Goal: Task Accomplishment & Management: Manage account settings

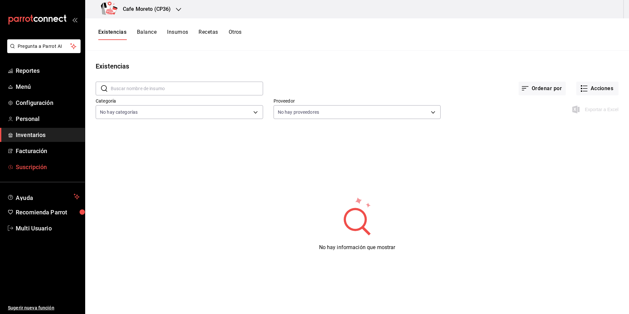
click at [32, 168] on span "Suscripción" at bounding box center [48, 167] width 64 height 9
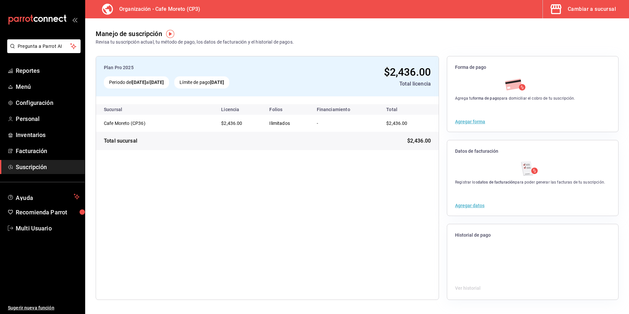
click at [474, 122] on button "Agregar forma" at bounding box center [470, 121] width 30 height 5
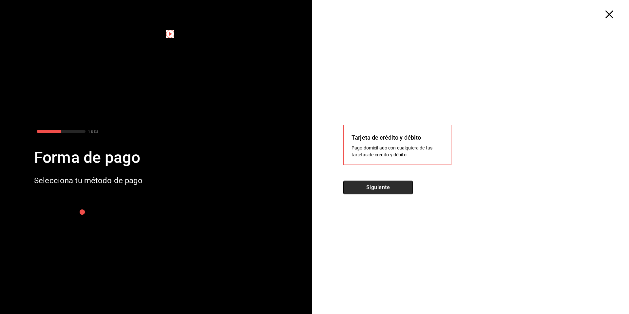
click at [386, 189] on button "Siguiente" at bounding box center [377, 188] width 69 height 14
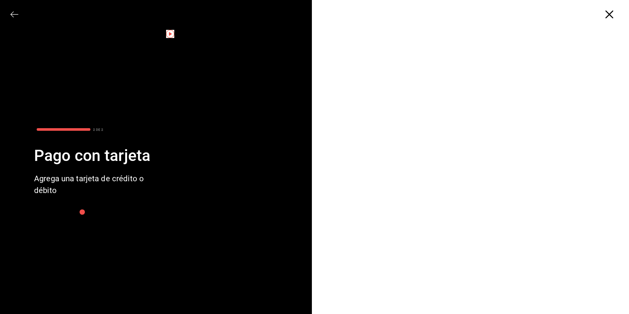
click at [612, 15] on icon "button" at bounding box center [610, 14] width 8 height 8
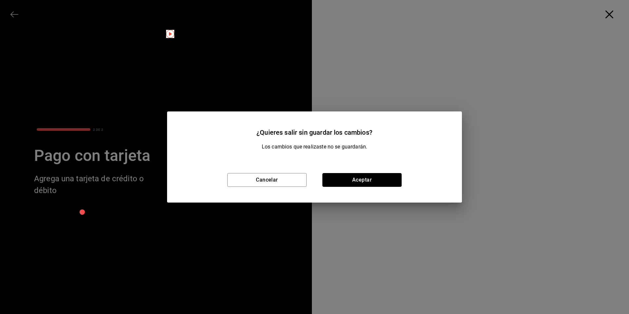
drag, startPoint x: 361, startPoint y: 179, endPoint x: 362, endPoint y: 156, distance: 23.3
click at [361, 179] on button "Aceptar" at bounding box center [361, 180] width 79 height 14
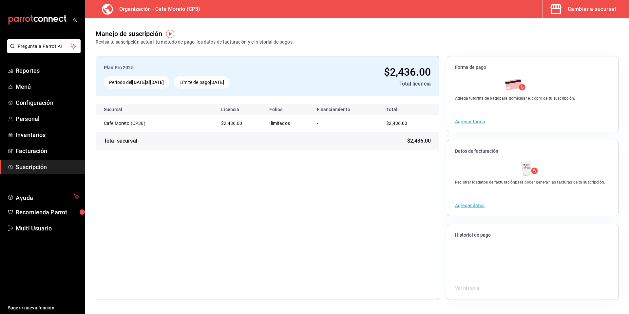
click at [43, 167] on span "Suscripción" at bounding box center [48, 167] width 64 height 9
click at [37, 149] on span "Facturación" at bounding box center [48, 150] width 64 height 9
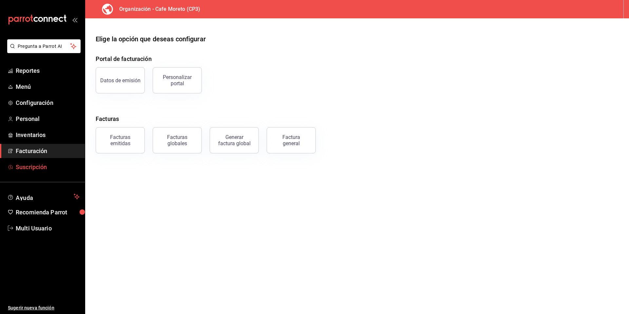
click at [29, 170] on span "Suscripción" at bounding box center [48, 167] width 64 height 9
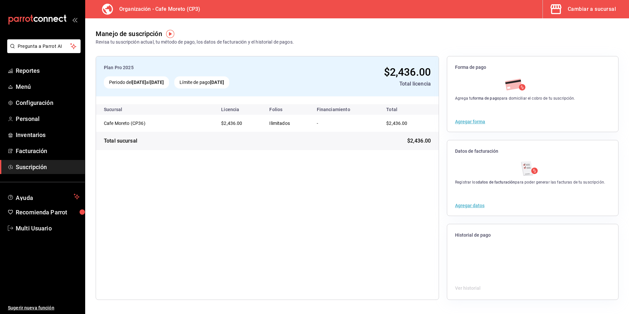
click at [579, 10] on div "Cambiar a sucursal" at bounding box center [592, 9] width 48 height 9
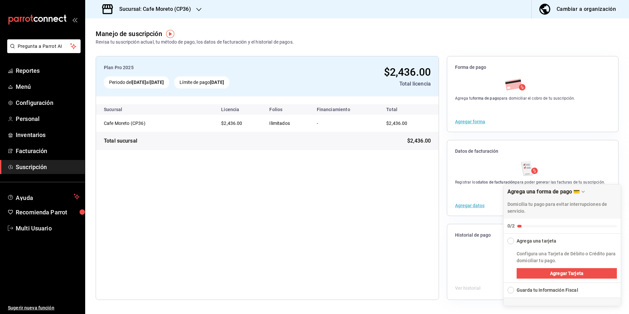
click at [580, 9] on div "Cambiar a organización" at bounding box center [586, 9] width 59 height 9
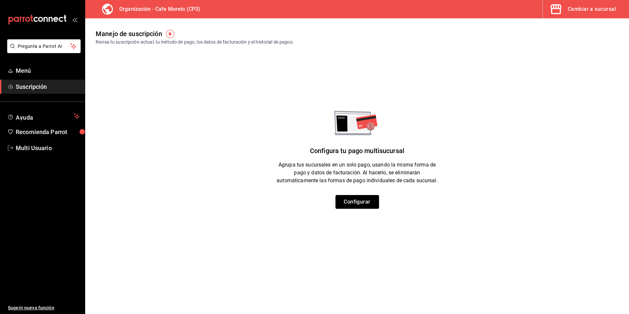
click at [361, 203] on button "Configurar" at bounding box center [358, 202] width 44 height 14
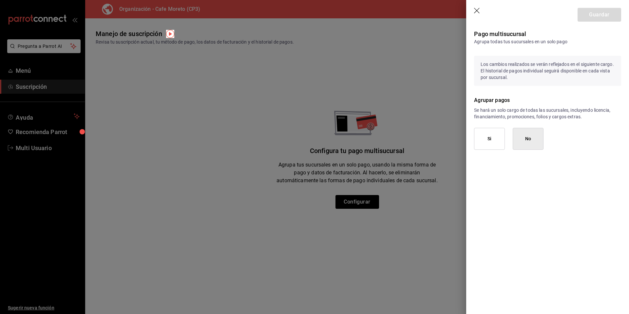
click at [490, 143] on button "Si" at bounding box center [489, 139] width 31 height 22
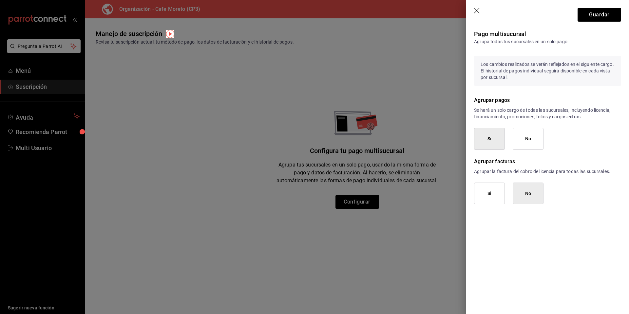
click at [492, 193] on button "Si" at bounding box center [489, 194] width 31 height 22
click at [600, 14] on button "Guardar" at bounding box center [600, 15] width 44 height 14
click at [600, 14] on div "Guardar" at bounding box center [600, 15] width 44 height 14
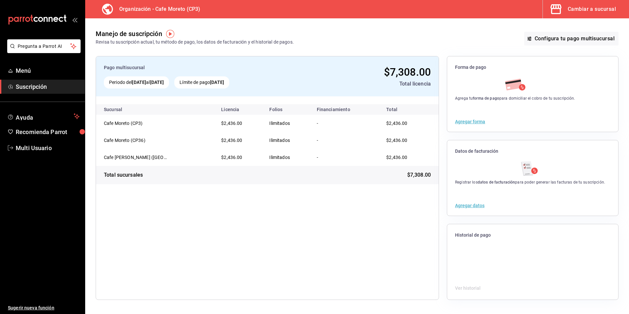
click at [469, 121] on button "Agregar forma" at bounding box center [470, 121] width 30 height 5
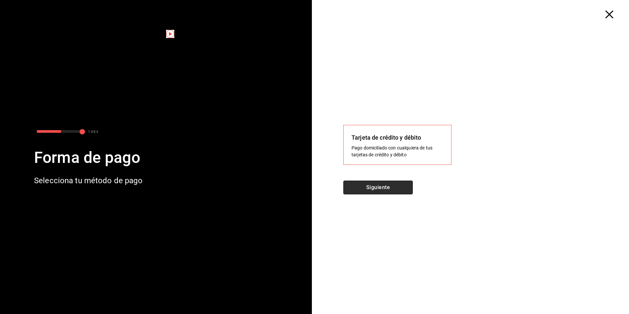
click at [382, 188] on button "Siguiente" at bounding box center [377, 188] width 69 height 14
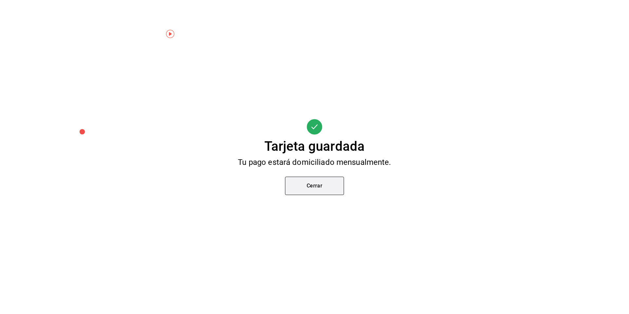
click at [313, 185] on button "Cerrar" at bounding box center [314, 186] width 59 height 18
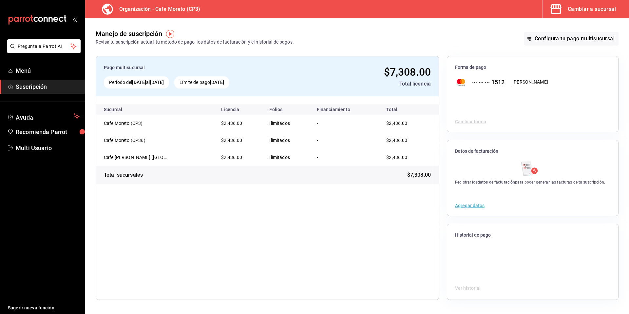
click at [472, 205] on button "Agregar datos" at bounding box center [469, 205] width 29 height 5
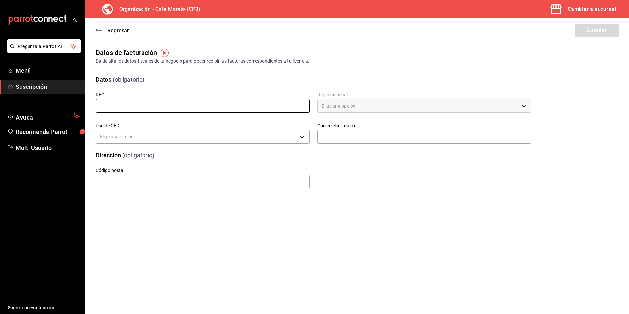
click at [115, 110] on input "text" at bounding box center [203, 106] width 214 height 14
type input "BAHG651203215"
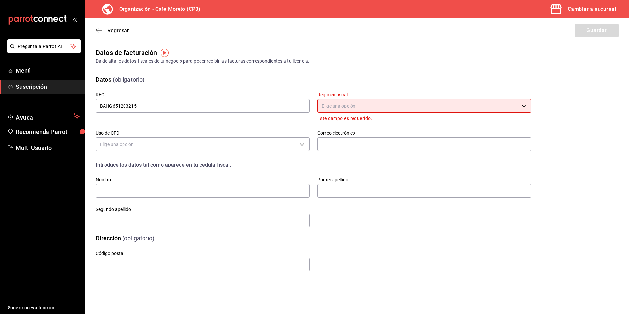
click at [410, 105] on body "Pregunta a Parrot AI Menú Suscripción Ayuda Recomienda Parrot Multi Usuario Sug…" at bounding box center [314, 157] width 629 height 314
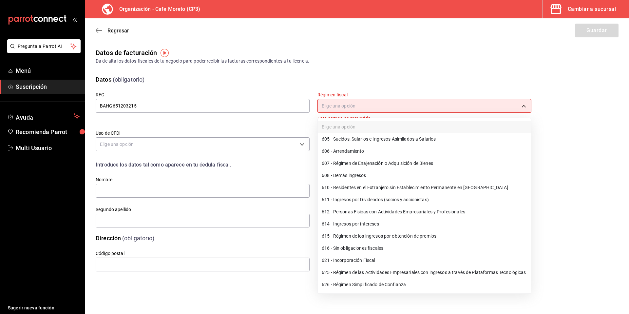
click at [367, 285] on li "626 - Régimen Simplificado de Confianza" at bounding box center [424, 285] width 213 height 12
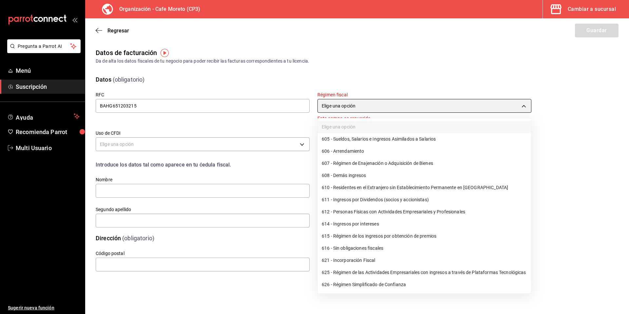
type input "626"
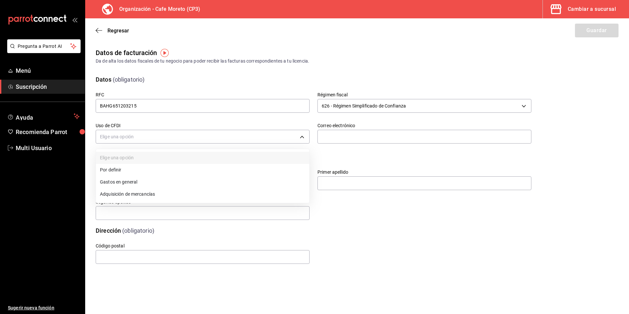
click at [126, 136] on body "Pregunta a Parrot AI Menú Suscripción Ayuda Recomienda Parrot Multi Usuario Sug…" at bounding box center [314, 157] width 629 height 314
click at [117, 183] on li "Gastos en general" at bounding box center [202, 182] width 213 height 12
type input "G03"
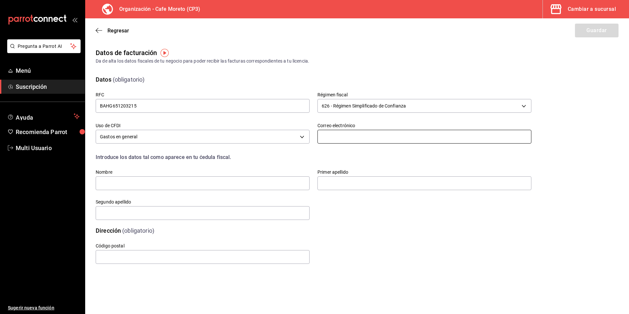
click at [344, 134] on input "text" at bounding box center [425, 137] width 214 height 14
type input "[EMAIL_ADDRESS][DOMAIN_NAME]"
click at [147, 185] on input "text" at bounding box center [203, 183] width 214 height 14
click at [136, 183] on input "text" at bounding box center [203, 183] width 214 height 14
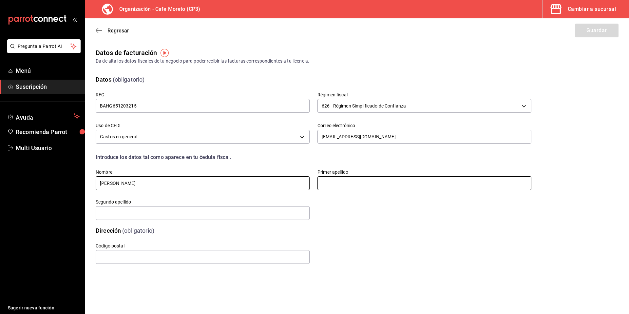
type input "[PERSON_NAME]"
click at [338, 185] on input "text" at bounding box center [425, 183] width 214 height 14
type input "[PERSON_NAME]"
click at [145, 215] on input "text" at bounding box center [203, 213] width 214 height 14
type input "[PERSON_NAME]"
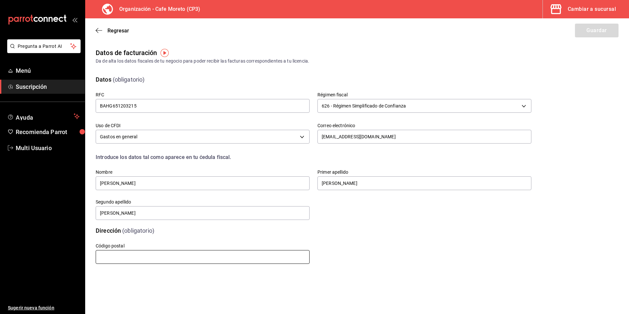
click at [133, 257] on input "text" at bounding box center [203, 257] width 214 height 14
click at [463, 235] on div "Código postal 91500" at bounding box center [306, 246] width 452 height 38
click at [121, 259] on input "91500" at bounding box center [203, 257] width 214 height 14
type input "91000"
click at [591, 31] on button "Guardar" at bounding box center [597, 31] width 44 height 14
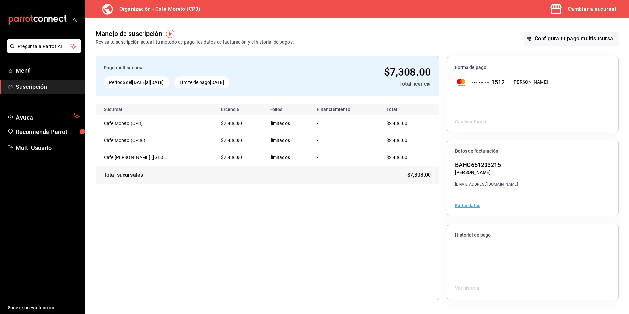
click at [584, 12] on div "Cambiar a sucursal" at bounding box center [592, 9] width 48 height 9
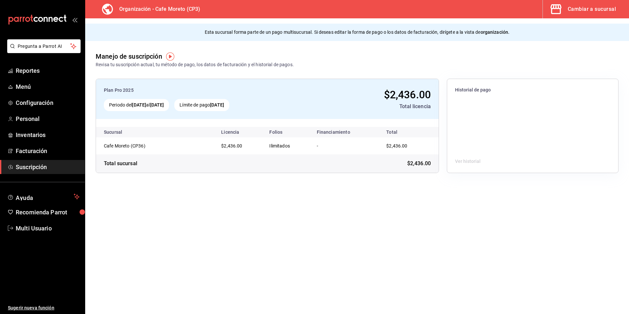
click at [589, 10] on div "Cambiar a sucursal" at bounding box center [592, 9] width 48 height 9
click at [134, 12] on h3 "Organización - Cafe Moreto (CP3)" at bounding box center [157, 9] width 86 height 8
click at [109, 9] on icon at bounding box center [107, 9] width 13 height 13
click at [138, 12] on h3 "Organización - Cafe Moreto (CP3)" at bounding box center [157, 9] width 86 height 8
click at [23, 170] on span "Suscripción" at bounding box center [48, 167] width 64 height 9
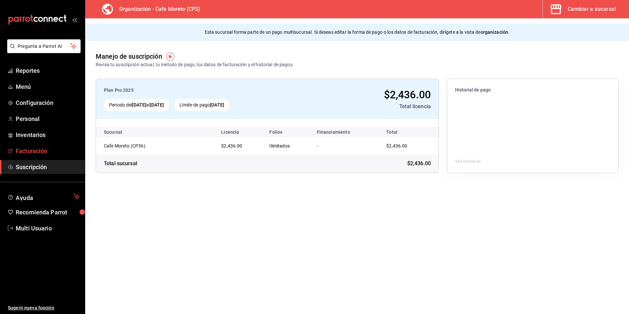
click at [31, 153] on span "Facturación" at bounding box center [48, 150] width 64 height 9
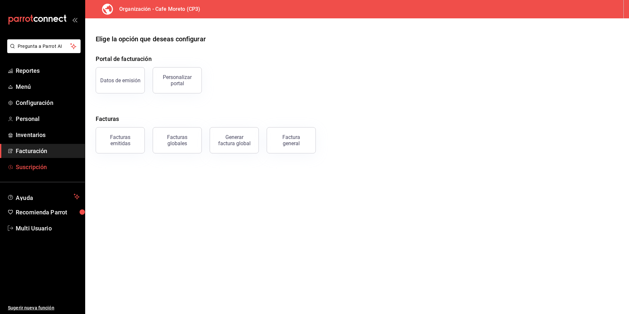
click at [28, 172] on link "Suscripción" at bounding box center [42, 167] width 85 height 14
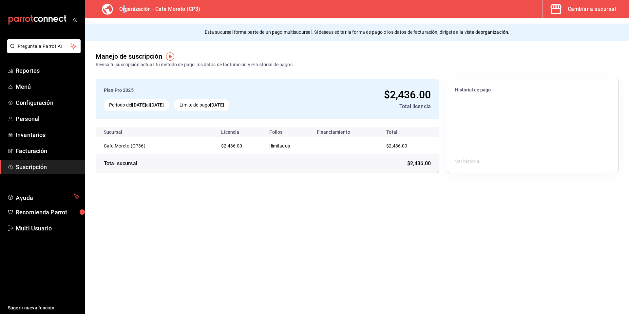
click at [124, 10] on h3 "Organización - Cafe Moreto (CP3)" at bounding box center [157, 9] width 86 height 8
click at [585, 9] on div "Cambiar a sucursal" at bounding box center [592, 9] width 48 height 9
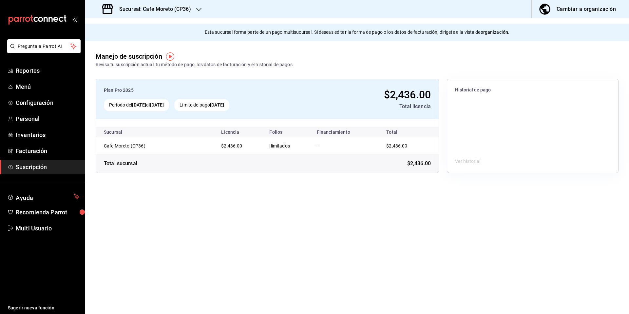
click at [196, 10] on icon "button" at bounding box center [198, 9] width 5 height 5
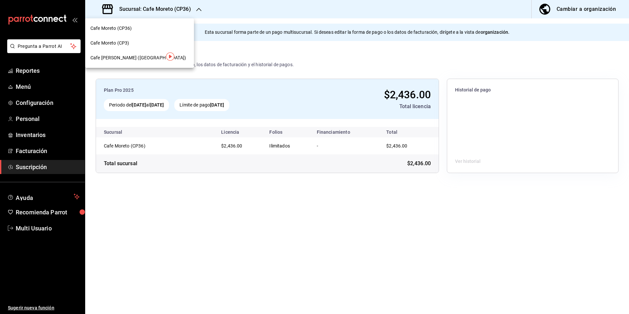
click at [120, 29] on span "Cafe Moreto (CP36)" at bounding box center [110, 28] width 41 height 7
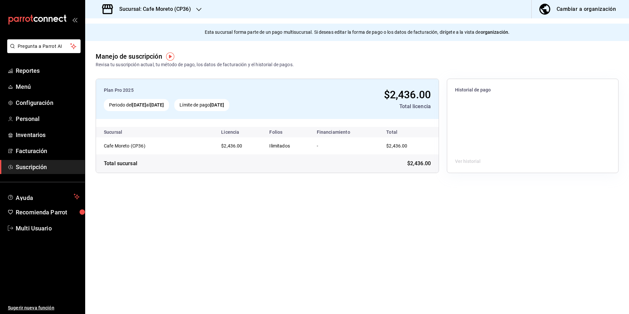
click at [186, 7] on h3 "Sucursal: Cafe Moreto (CP36)" at bounding box center [152, 9] width 77 height 8
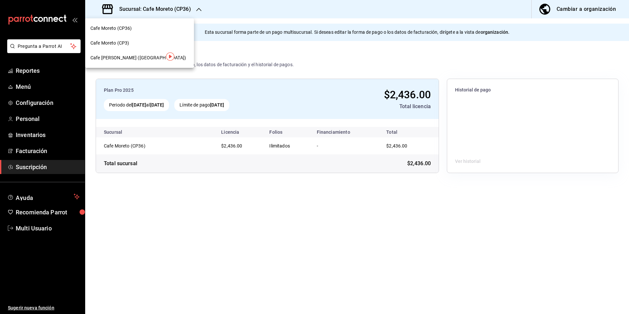
click at [132, 44] on div "Cafe Moreto (CP3)" at bounding box center [139, 43] width 98 height 7
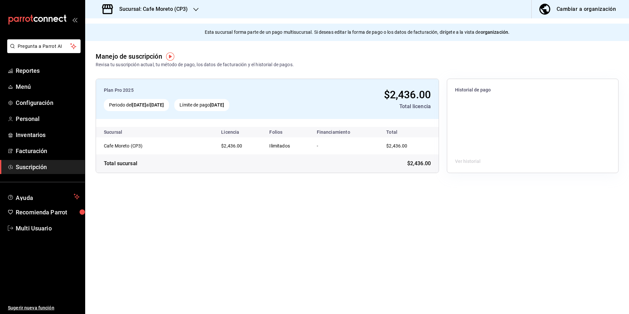
click at [195, 9] on icon "button" at bounding box center [195, 9] width 5 height 5
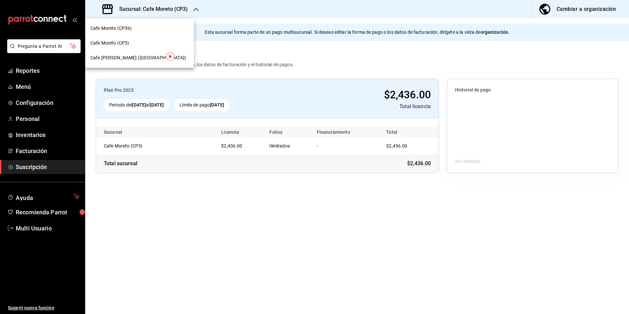
click at [136, 60] on span "Cafe [PERSON_NAME] ([GEOGRAPHIC_DATA])" at bounding box center [138, 57] width 96 height 7
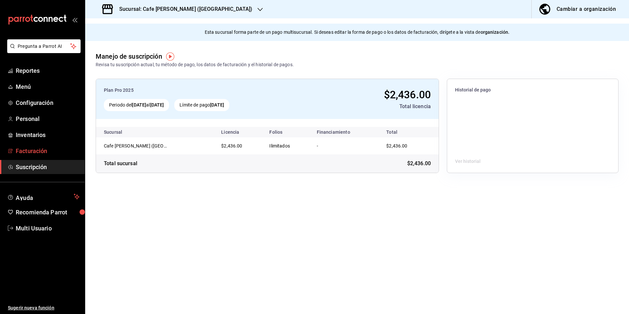
click at [22, 151] on span "Facturación" at bounding box center [48, 150] width 64 height 9
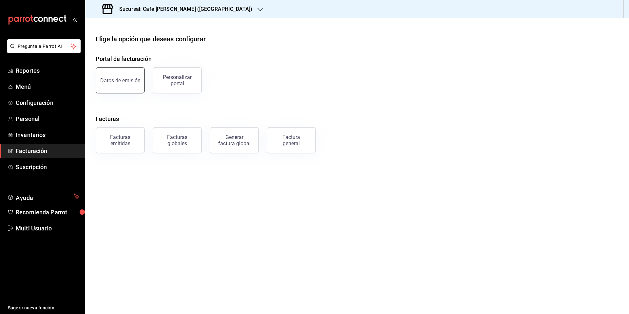
click at [122, 82] on div "Datos de emisión" at bounding box center [120, 80] width 40 height 6
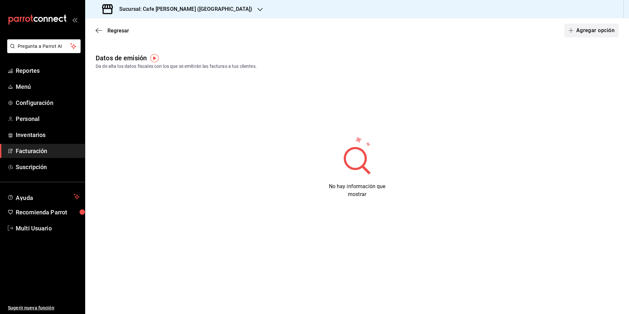
click at [598, 30] on button "Agregar opción" at bounding box center [592, 31] width 54 height 14
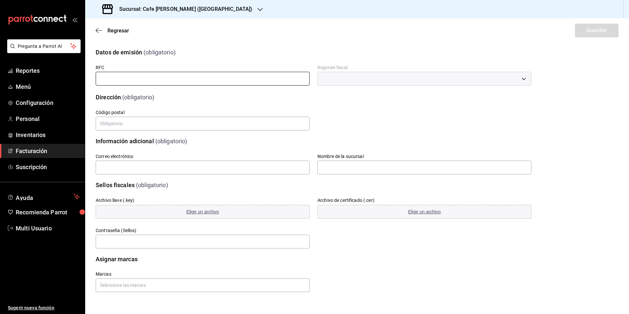
click at [111, 79] on input "text" at bounding box center [203, 79] width 214 height 14
type input "BAHG651203215"
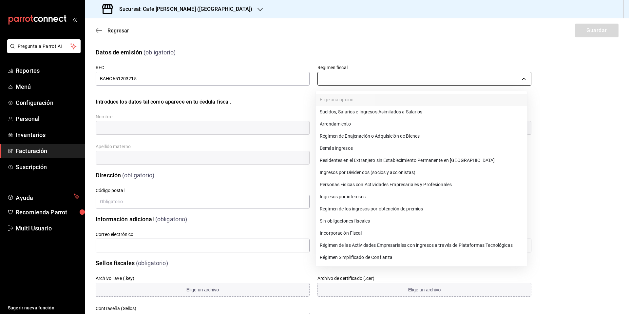
click at [362, 78] on body "Pregunta a Parrot AI Reportes Menú Configuración Personal Inventarios Facturaci…" at bounding box center [314, 157] width 629 height 314
click at [361, 261] on li "Régimen Simplificado de Confianza" at bounding box center [421, 257] width 211 height 12
type input "626"
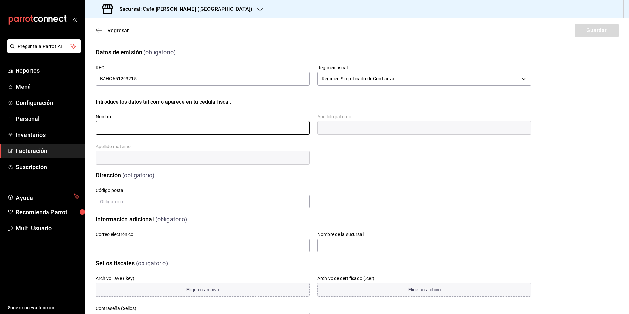
click at [134, 131] on input "text" at bounding box center [203, 128] width 214 height 14
click at [113, 130] on input "text" at bounding box center [203, 128] width 214 height 14
type input "[PERSON_NAME]"
click at [341, 129] on input "text" at bounding box center [425, 128] width 214 height 14
type input "[PERSON_NAME]"
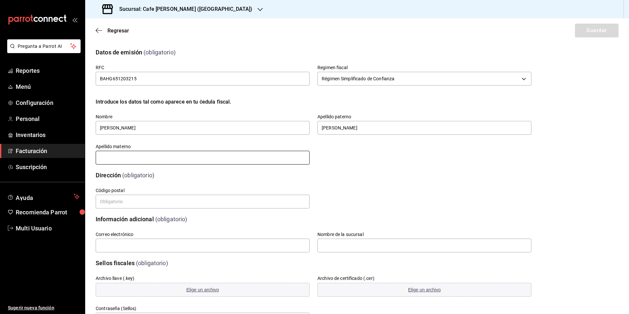
click at [104, 154] on input "text" at bounding box center [203, 158] width 214 height 14
type input "[PERSON_NAME]"
click at [122, 204] on input "text" at bounding box center [203, 202] width 214 height 14
type input "91000"
click at [157, 251] on input "text" at bounding box center [203, 246] width 214 height 14
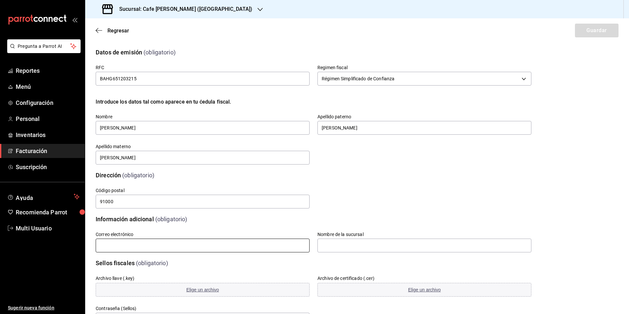
type input "[EMAIL_ADDRESS][DOMAIN_NAME]"
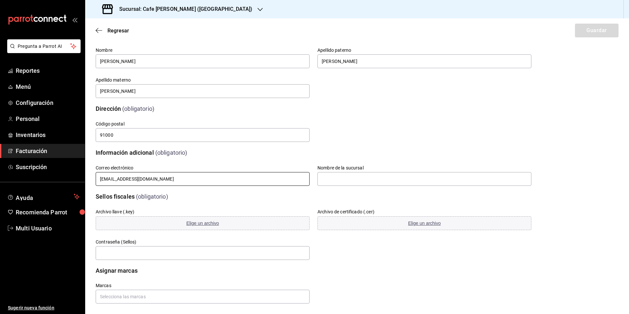
scroll to position [72, 0]
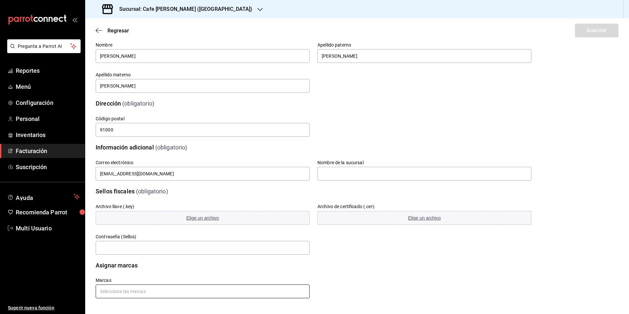
click at [118, 295] on input "text" at bounding box center [203, 291] width 214 height 14
click at [114, 224] on button "Elige un archivo" at bounding box center [203, 218] width 214 height 14
click at [202, 218] on span "Elige un archivo" at bounding box center [202, 217] width 33 height 5
click at [198, 219] on span "Elige un archivo" at bounding box center [202, 217] width 33 height 5
click at [202, 218] on span "Elige un archivo" at bounding box center [202, 217] width 33 height 5
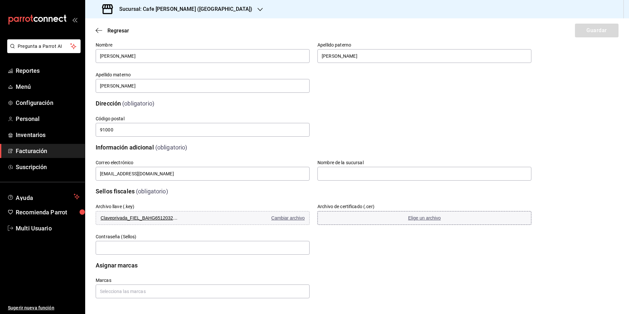
click at [420, 218] on span "Elige un archivo" at bounding box center [424, 217] width 33 height 5
click at [134, 250] on input "text" at bounding box center [203, 248] width 214 height 14
type input "g"
type input "Zemm2050"
click at [146, 295] on input "text" at bounding box center [203, 291] width 214 height 14
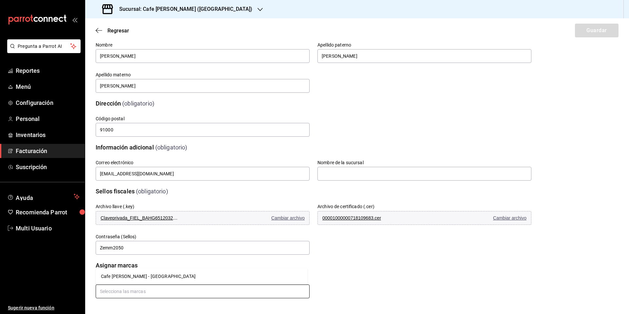
click at [128, 278] on li "Cafe [PERSON_NAME] - [GEOGRAPHIC_DATA]" at bounding box center [202, 276] width 212 height 11
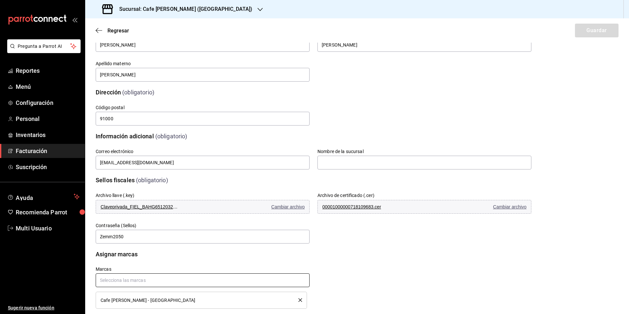
scroll to position [93, 0]
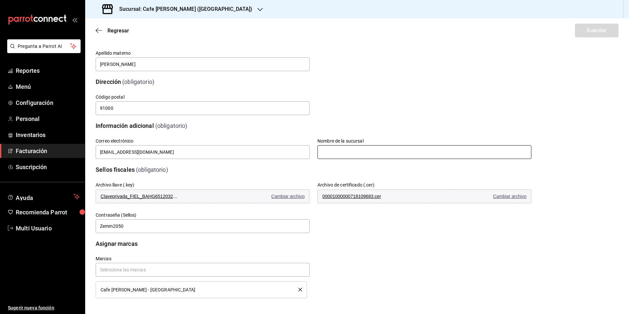
click at [334, 152] on input "text" at bounding box center [425, 152] width 214 height 14
type input "Cafe [PERSON_NAME] Plaza Crystal"
click at [169, 271] on input "text" at bounding box center [203, 270] width 214 height 14
click at [135, 270] on input "text" at bounding box center [203, 270] width 214 height 14
click at [590, 33] on button "Guardar" at bounding box center [597, 31] width 44 height 14
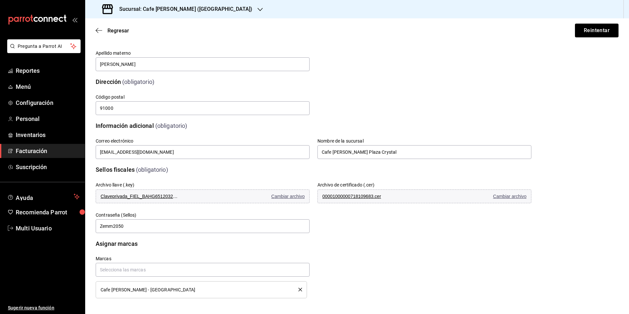
click at [126, 291] on span "Cafe [PERSON_NAME] - [GEOGRAPHIC_DATA]" at bounding box center [148, 289] width 95 height 5
click at [590, 32] on button "Reintentar" at bounding box center [597, 31] width 44 height 14
click at [118, 152] on input "[EMAIL_ADDRESS][DOMAIN_NAME]" at bounding box center [203, 152] width 214 height 14
drag, startPoint x: 141, startPoint y: 151, endPoint x: 154, endPoint y: 165, distance: 18.8
click at [141, 151] on input "[EMAIL_ADDRESS][DOMAIN_NAME]" at bounding box center [203, 152] width 214 height 14
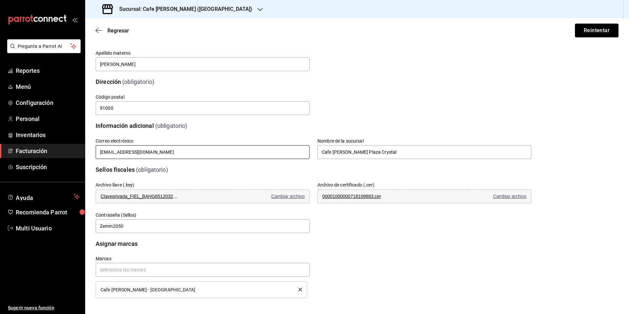
type input "[EMAIL_ADDRESS][DOMAIN_NAME]"
click at [519, 106] on div "Calle # exterior # interior Código postal 91000 Estado Elige una opción 0 Munic…" at bounding box center [306, 97] width 452 height 38
click at [446, 154] on input "Cafe [PERSON_NAME] Plaza Crystal" at bounding box center [425, 152] width 214 height 14
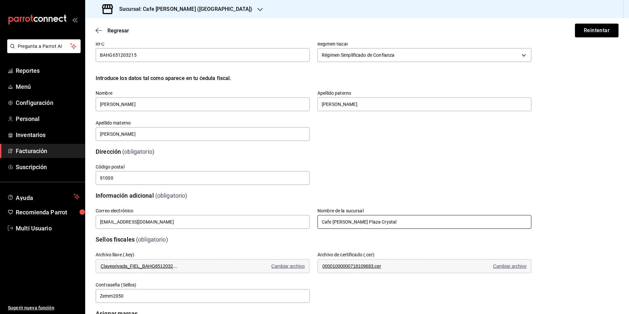
scroll to position [0, 0]
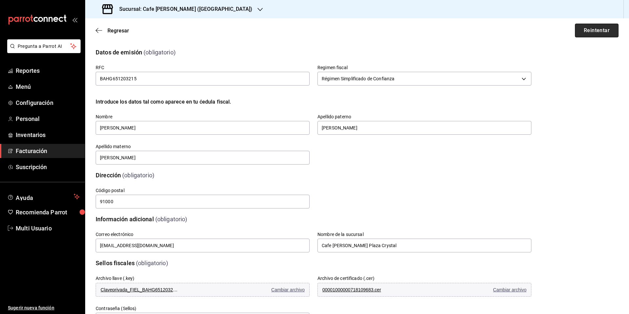
click at [588, 32] on button "Reintentar" at bounding box center [597, 31] width 44 height 14
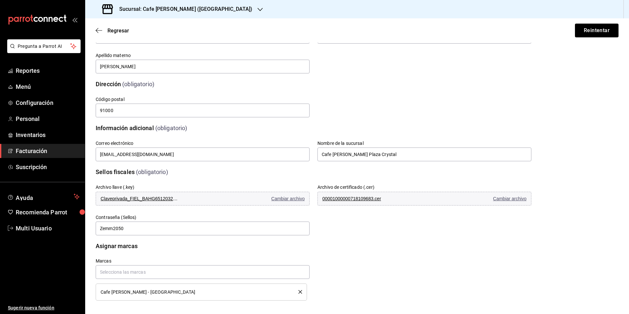
scroll to position [93, 0]
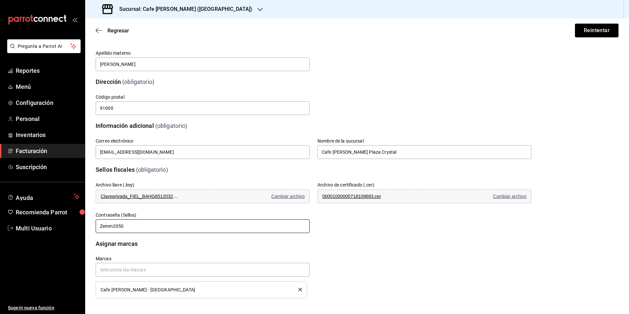
click at [133, 224] on input "Zemm2050" at bounding box center [203, 226] width 214 height 14
type input "Z"
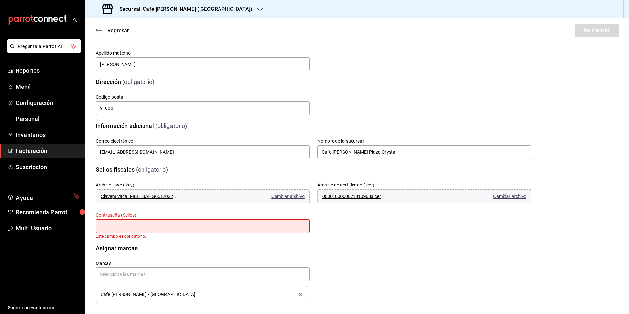
click at [200, 255] on div "Marcas Cafe [PERSON_NAME] - Plaza Crystal" at bounding box center [199, 278] width 222 height 50
click at [183, 220] on input "text" at bounding box center [203, 226] width 214 height 14
click at [166, 229] on input "text" at bounding box center [203, 226] width 214 height 14
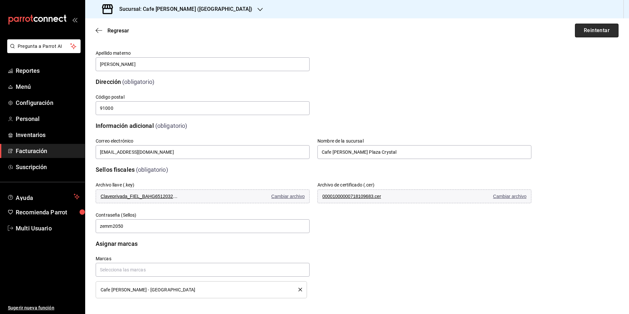
click at [593, 31] on button "Reintentar" at bounding box center [597, 31] width 44 height 14
drag, startPoint x: 150, startPoint y: 226, endPoint x: 79, endPoint y: 239, distance: 72.8
click at [78, 239] on div "Pregunta a Parrot AI Reportes Menú Configuración Personal Inventarios Facturaci…" at bounding box center [314, 157] width 629 height 314
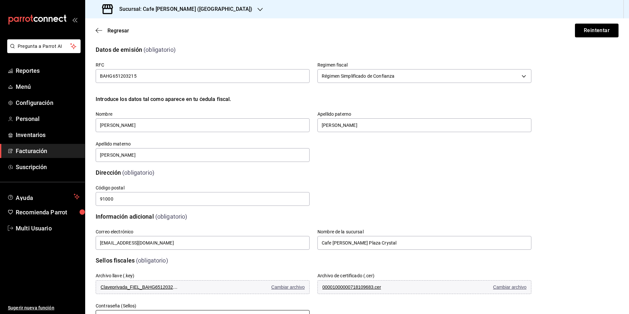
scroll to position [2, 0]
click at [153, 76] on input "BAHG651203215" at bounding box center [203, 76] width 214 height 14
click at [191, 73] on input "BAHG651203215" at bounding box center [203, 76] width 214 height 14
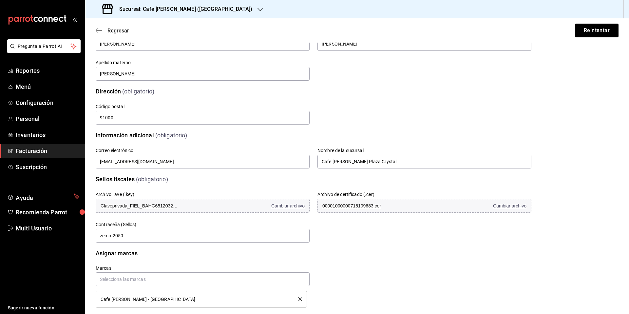
scroll to position [93, 0]
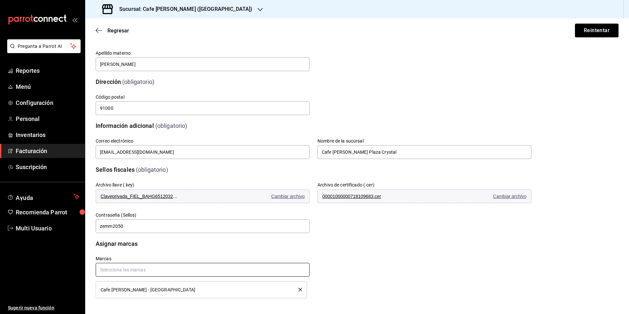
click at [129, 271] on input "text" at bounding box center [203, 270] width 214 height 14
click at [138, 226] on input "zemm2050" at bounding box center [203, 226] width 214 height 14
drag, startPoint x: 137, startPoint y: 226, endPoint x: 100, endPoint y: 231, distance: 37.3
click at [100, 231] on input "zemm2050" at bounding box center [203, 226] width 214 height 14
type input "z"
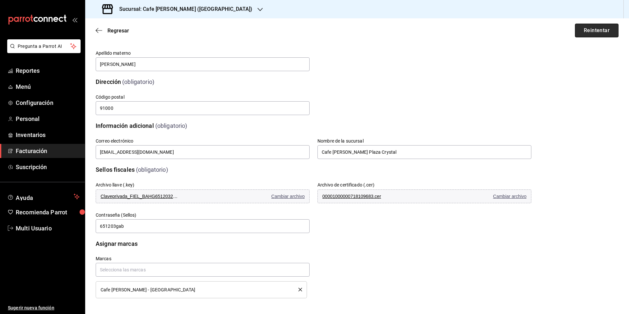
click at [587, 31] on button "Reintentar" at bounding box center [597, 31] width 44 height 14
click at [133, 230] on input "651203gab" at bounding box center [203, 226] width 214 height 14
click at [137, 230] on input "651203gab" at bounding box center [203, 226] width 214 height 14
type input "6"
type input "651203gab"
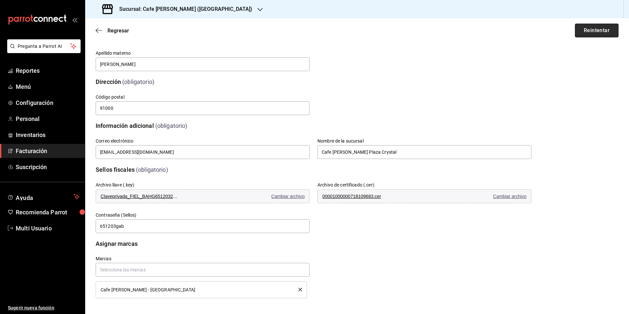
click at [593, 30] on button "Reintentar" at bounding box center [597, 31] width 44 height 14
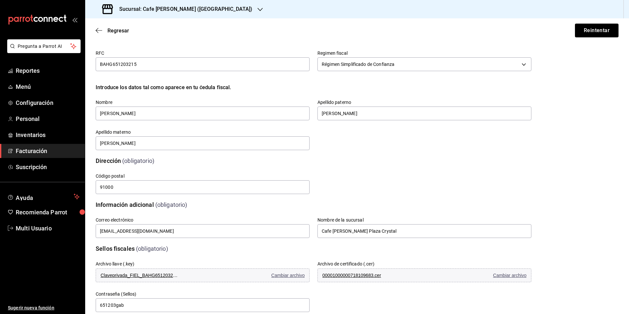
scroll to position [0, 0]
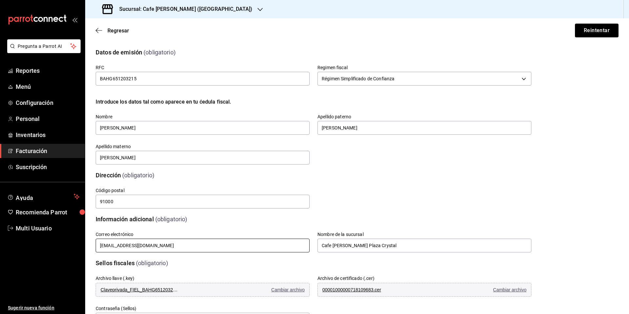
click at [153, 247] on input "[EMAIL_ADDRESS][DOMAIN_NAME]" at bounding box center [203, 246] width 214 height 14
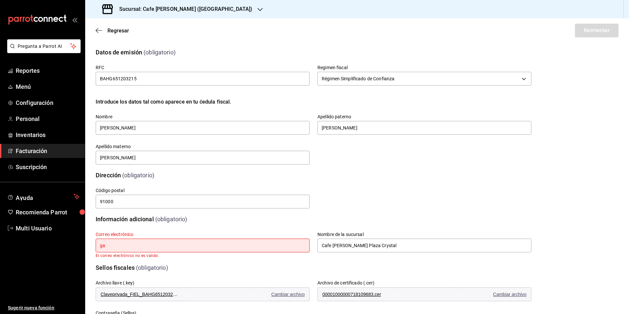
type input "g"
type input "[EMAIL_ADDRESS][DOMAIN_NAME]"
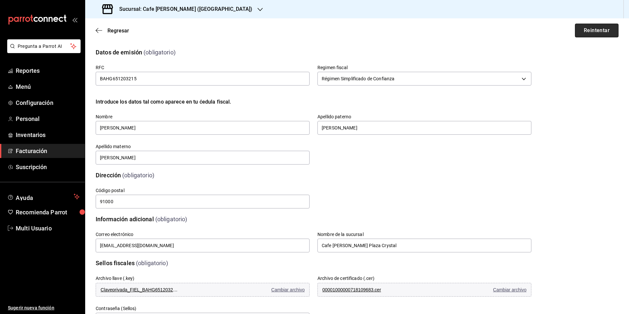
click at [587, 30] on button "Reintentar" at bounding box center [597, 31] width 44 height 14
click at [123, 203] on input "91000" at bounding box center [203, 202] width 214 height 14
click at [583, 30] on button "Reintentar" at bounding box center [597, 31] width 44 height 14
click at [103, 30] on span "Regresar" at bounding box center [112, 31] width 33 height 6
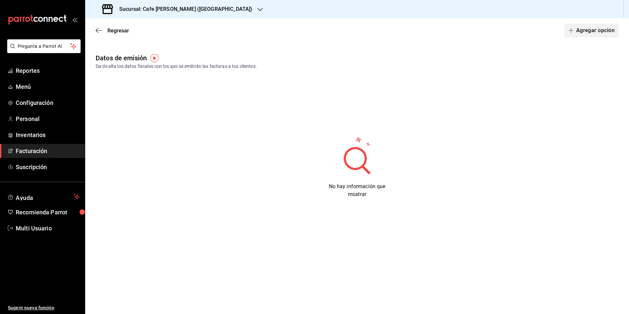
click at [589, 31] on button "Agregar opción" at bounding box center [592, 31] width 54 height 14
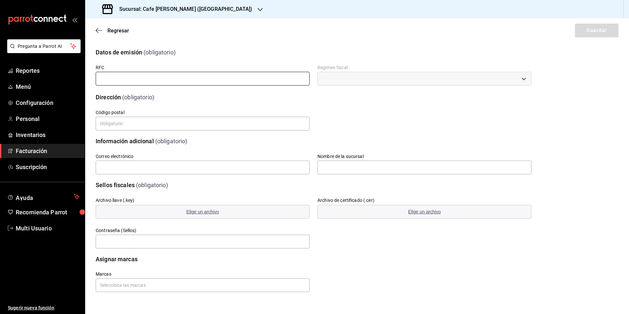
click at [105, 78] on input "text" at bounding box center [203, 79] width 214 height 14
type input "BAHG651203215"
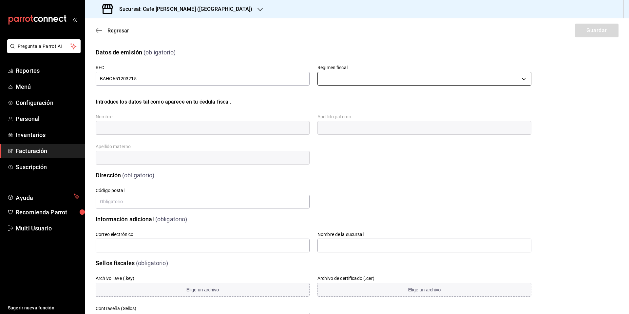
click at [345, 80] on body "Pregunta a Parrot AI Reportes Menú Configuración Personal Inventarios Facturaci…" at bounding box center [314, 157] width 629 height 314
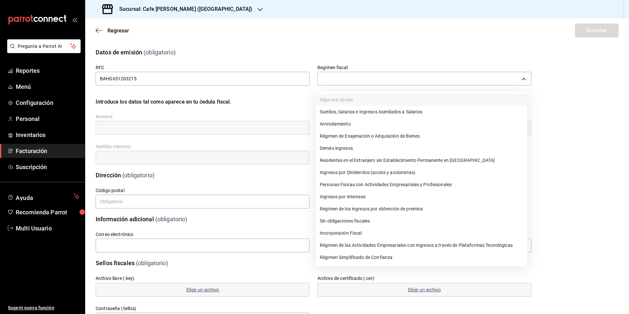
click at [363, 255] on li "Régimen Simplificado de Confianza" at bounding box center [421, 257] width 211 height 12
type input "626"
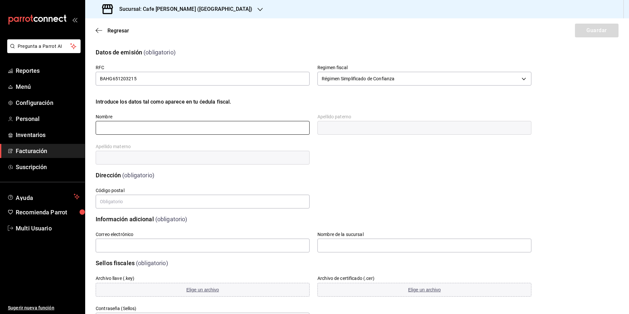
click at [121, 127] on input "text" at bounding box center [203, 128] width 214 height 14
type input "[PERSON_NAME]"
click at [336, 126] on input "text" at bounding box center [425, 128] width 214 height 14
type input "[PERSON_NAME]"
click at [114, 160] on input "text" at bounding box center [203, 158] width 214 height 14
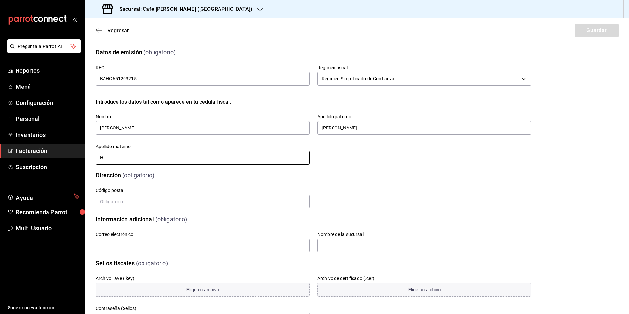
type input "[PERSON_NAME]"
click at [132, 202] on input "text" at bounding box center [203, 202] width 214 height 14
type input "91000"
click at [145, 246] on input "text" at bounding box center [203, 246] width 214 height 14
type input "[EMAIL_ADDRESS][DOMAIN_NAME]"
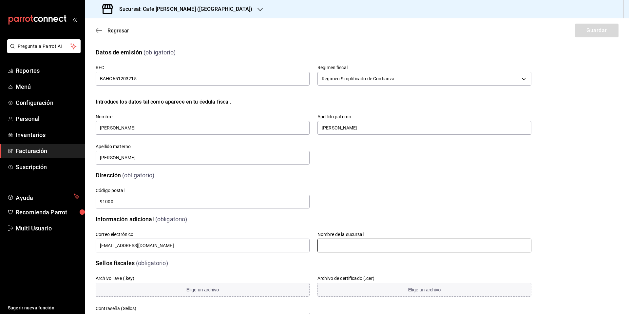
click at [336, 247] on input "text" at bounding box center [425, 246] width 214 height 14
type input "Cafe [PERSON_NAME] Plaza Crystal"
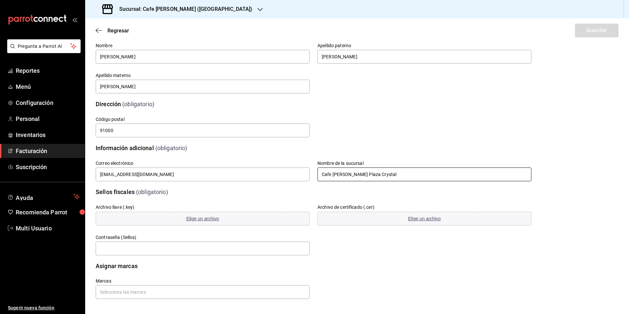
scroll to position [72, 0]
click at [123, 245] on input "text" at bounding box center [203, 248] width 214 height 14
type input "651203gab"
click at [199, 217] on span "Elige un archivo" at bounding box center [202, 217] width 33 height 5
click at [418, 218] on span "Elige un archivo" at bounding box center [424, 217] width 33 height 5
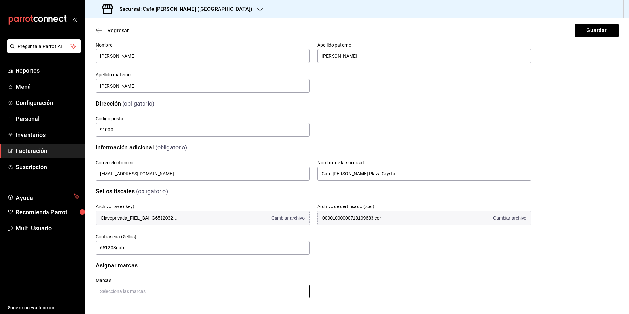
click at [133, 290] on input "text" at bounding box center [203, 291] width 214 height 14
click at [135, 279] on li "Cafe [PERSON_NAME] - [GEOGRAPHIC_DATA]" at bounding box center [202, 276] width 212 height 11
click at [585, 32] on button "Guardar" at bounding box center [597, 31] width 44 height 14
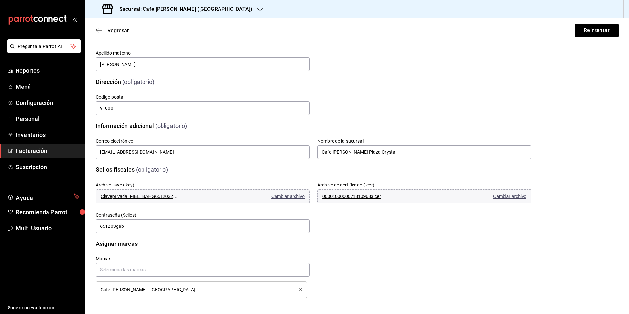
scroll to position [0, 0]
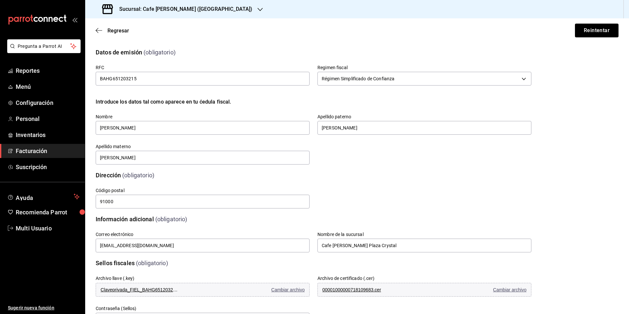
click at [258, 9] on icon "button" at bounding box center [260, 9] width 5 height 3
click at [115, 27] on span "Cafe Moreto (CP36)" at bounding box center [110, 28] width 41 height 7
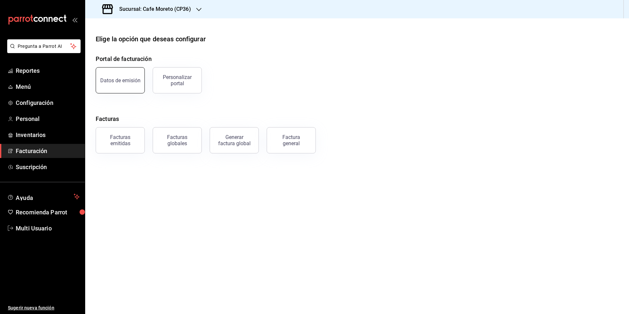
click at [125, 80] on div "Datos de emisión" at bounding box center [120, 80] width 40 height 6
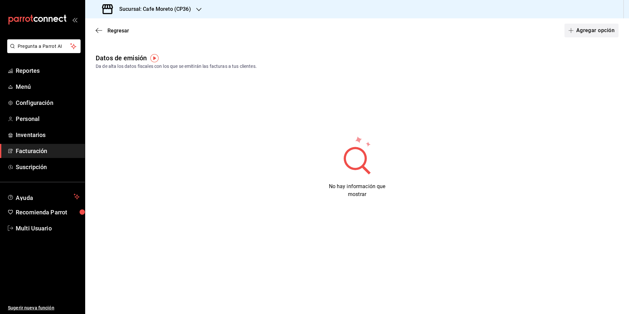
click at [595, 30] on button "Agregar opción" at bounding box center [592, 31] width 54 height 14
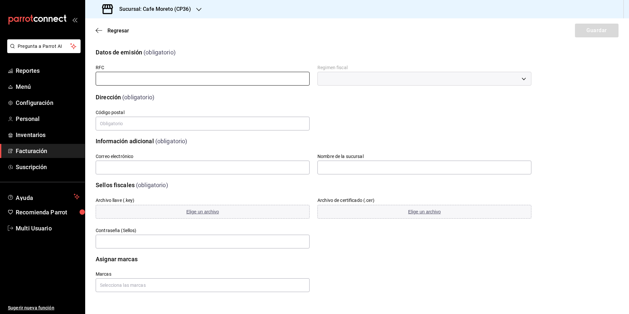
click at [137, 78] on input "text" at bounding box center [203, 79] width 214 height 14
type input "BAHG651203215"
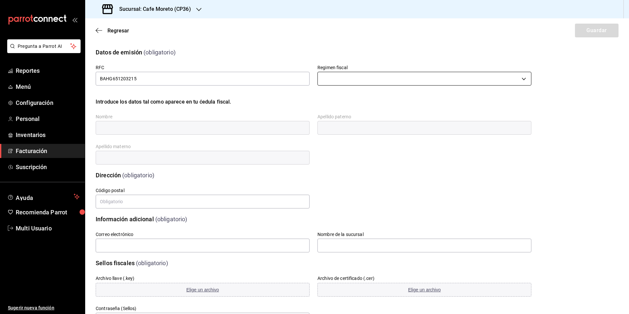
click at [328, 82] on body "Pregunta a Parrot AI Reportes Menú Configuración Personal Inventarios Facturaci…" at bounding box center [314, 157] width 629 height 314
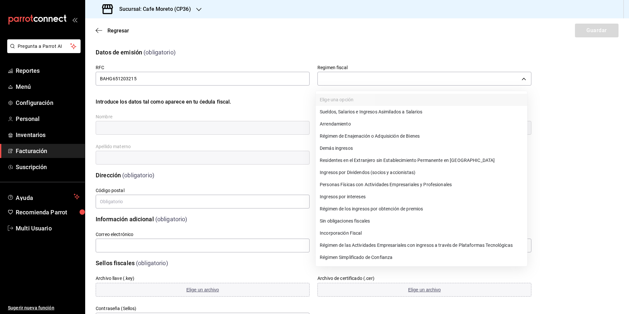
click at [360, 259] on li "Régimen Simplificado de Confianza" at bounding box center [421, 257] width 211 height 12
type input "626"
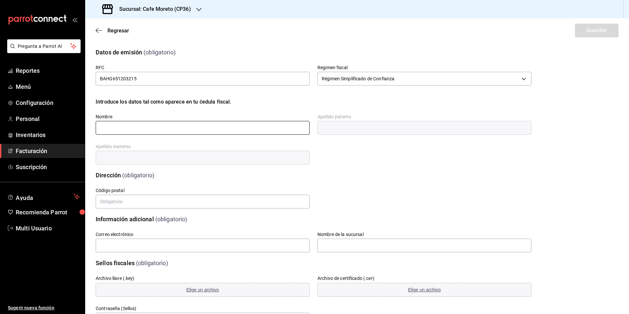
click at [121, 132] on input "text" at bounding box center [203, 128] width 214 height 14
type input "[PERSON_NAME]"
click at [323, 124] on input "text" at bounding box center [425, 128] width 214 height 14
type input "[PERSON_NAME]"
click at [135, 160] on input "text" at bounding box center [203, 158] width 214 height 14
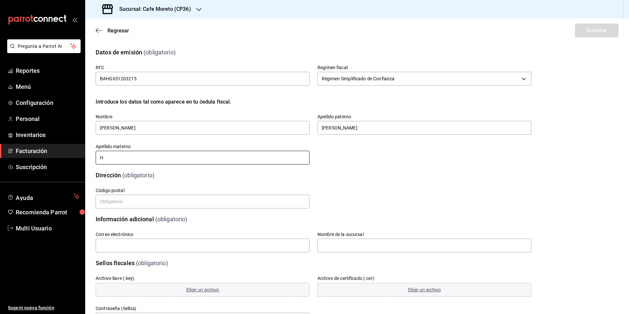
type input "[PERSON_NAME]"
click at [117, 201] on input "text" at bounding box center [203, 202] width 214 height 14
type input "91000"
click at [127, 246] on input "text" at bounding box center [203, 246] width 214 height 14
type input "[EMAIL_ADDRESS][DOMAIN_NAME]"
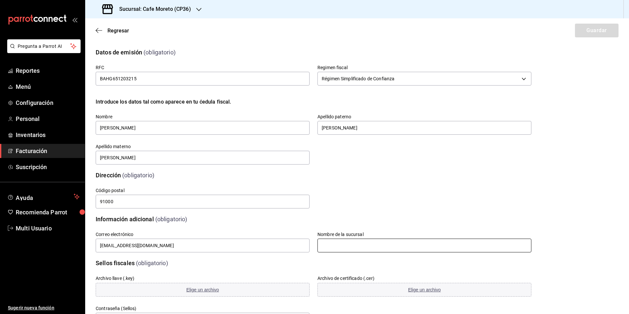
click at [332, 249] on input "text" at bounding box center [425, 246] width 214 height 14
type input "Cafe [PERSON_NAME] Plaza Crystal"
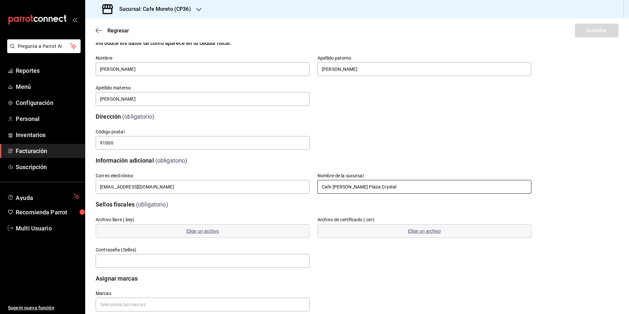
scroll to position [72, 0]
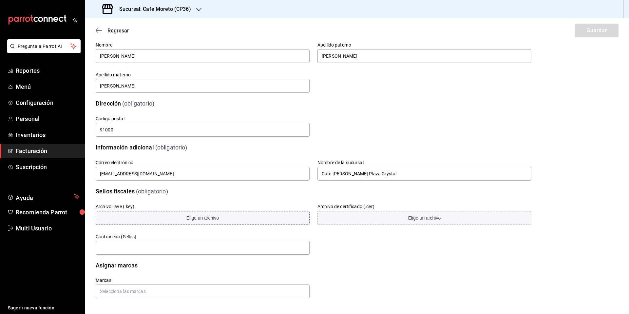
click at [201, 219] on span "Elige un archivo" at bounding box center [202, 217] width 33 height 5
click at [415, 218] on span "Elige un archivo" at bounding box center [424, 217] width 33 height 5
click at [141, 247] on input "text" at bounding box center [203, 248] width 214 height 14
type input "651203gab"
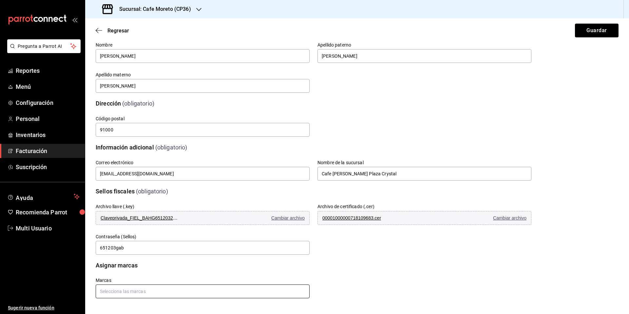
click at [157, 295] on input "text" at bounding box center [203, 291] width 214 height 14
click at [125, 276] on li "Cafe Moreto - CP36" at bounding box center [202, 276] width 212 height 11
click at [384, 175] on input "Cafe [PERSON_NAME] Plaza Crystal" at bounding box center [425, 174] width 214 height 14
type input "Cafe [PERSON_NAME] CP36"
click at [593, 31] on button "Guardar" at bounding box center [597, 31] width 44 height 14
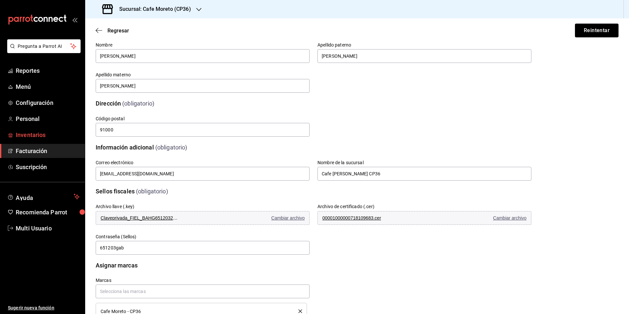
click at [29, 136] on span "Inventarios" at bounding box center [48, 134] width 64 height 9
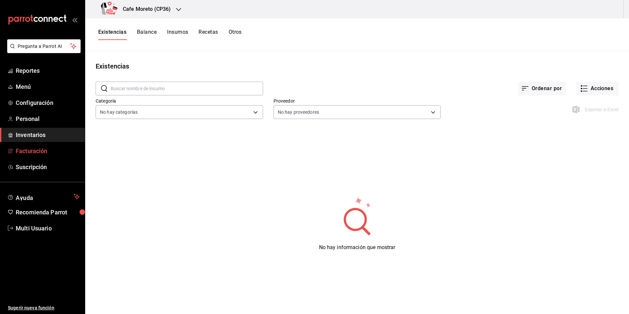
click at [27, 151] on span "Facturación" at bounding box center [48, 150] width 64 height 9
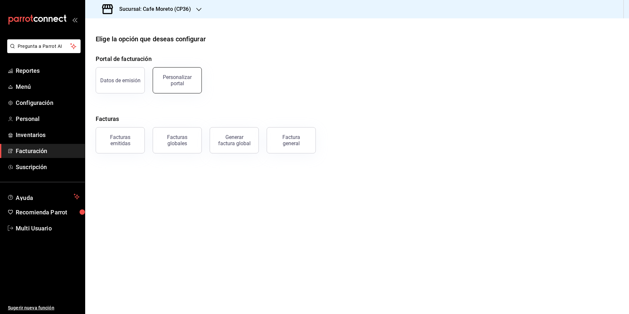
click at [178, 83] on div "Personalizar portal" at bounding box center [177, 80] width 41 height 12
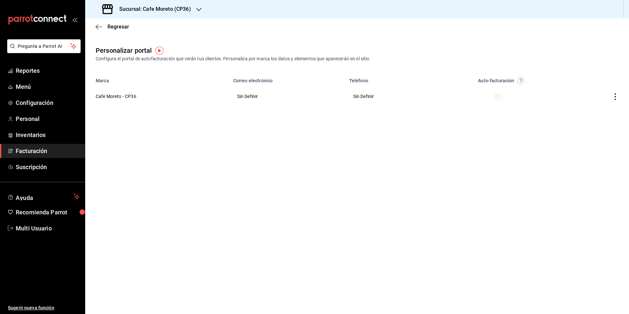
click at [109, 98] on th "Cafe Moreto - CP36" at bounding box center [157, 97] width 144 height 24
click at [127, 98] on th "Cafe Moreto - CP36" at bounding box center [157, 97] width 144 height 24
click at [127, 97] on th "Cafe Moreto - CP36" at bounding box center [157, 97] width 144 height 24
click at [108, 100] on th "Cafe Moreto - CP36" at bounding box center [157, 97] width 144 height 24
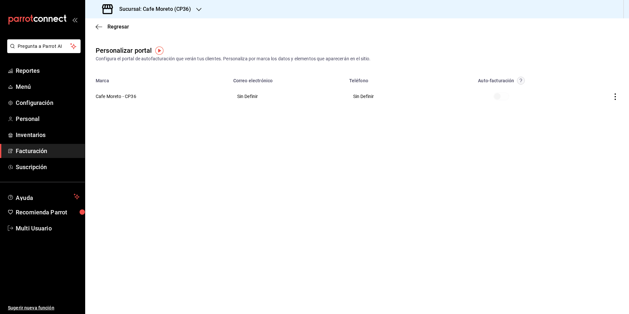
click at [108, 100] on th "Cafe Moreto - CP36" at bounding box center [157, 97] width 144 height 24
click at [128, 96] on th "Cafe Moreto - CP36" at bounding box center [157, 97] width 144 height 24
drag, startPoint x: 128, startPoint y: 96, endPoint x: 121, endPoint y: 98, distance: 7.4
click at [128, 96] on th "Cafe Moreto - CP36" at bounding box center [157, 97] width 144 height 24
click at [109, 99] on th "Cafe Moreto - CP36" at bounding box center [157, 97] width 144 height 24
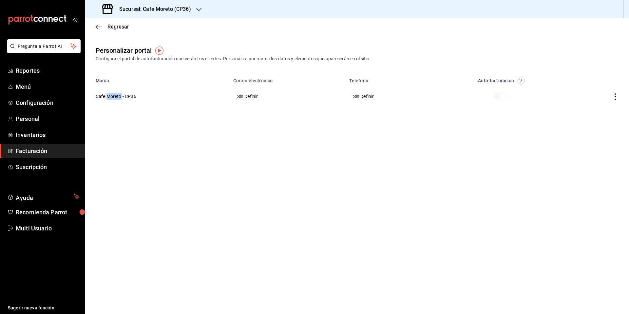
click at [109, 99] on th "Cafe Moreto - CP36" at bounding box center [157, 97] width 144 height 24
click at [617, 97] on icon "button" at bounding box center [615, 96] width 7 height 7
click at [572, 88] on span "Editar" at bounding box center [572, 88] width 22 height 6
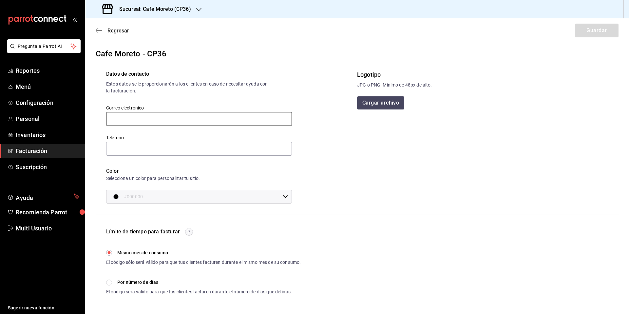
click at [124, 119] on input "text" at bounding box center [199, 119] width 186 height 14
type input "[EMAIL_ADDRESS][DOMAIN_NAME]"
click at [137, 151] on input "-" at bounding box center [199, 149] width 186 height 14
type input "[PHONE_NUMBER]"
click at [284, 198] on icon at bounding box center [285, 196] width 5 height 5
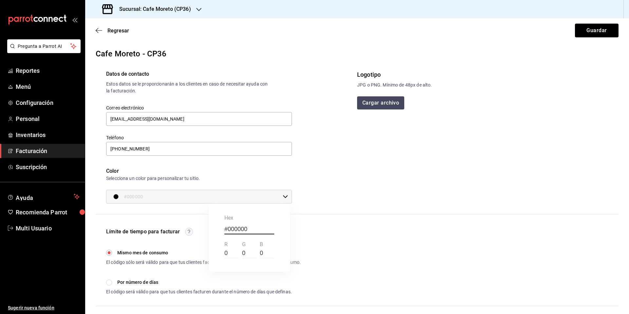
click at [247, 229] on input "#000000" at bounding box center [249, 229] width 50 height 10
drag, startPoint x: 150, startPoint y: 195, endPoint x: 159, endPoint y: 197, distance: 9.1
click at [150, 194] on div at bounding box center [314, 157] width 629 height 314
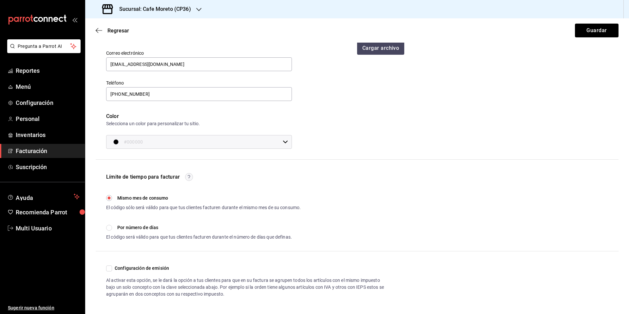
scroll to position [57, 0]
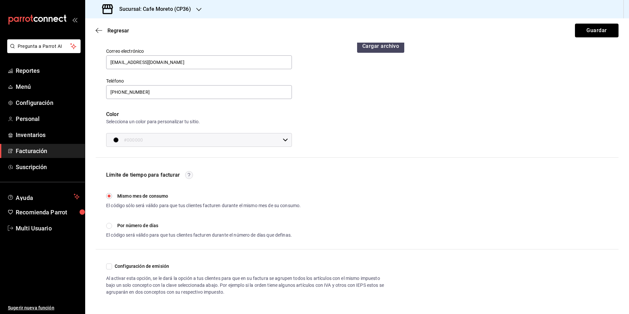
click at [596, 30] on button "Guardar" at bounding box center [597, 31] width 44 height 14
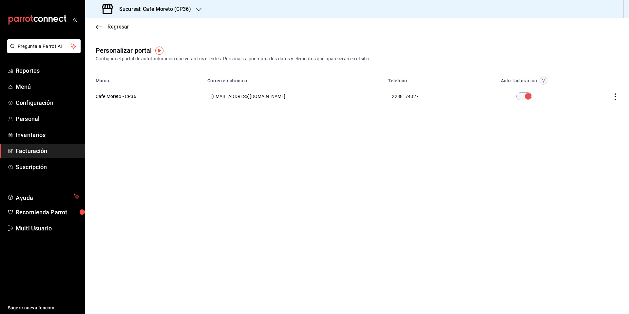
click at [516, 98] on input "checkbox" at bounding box center [528, 96] width 24 height 8
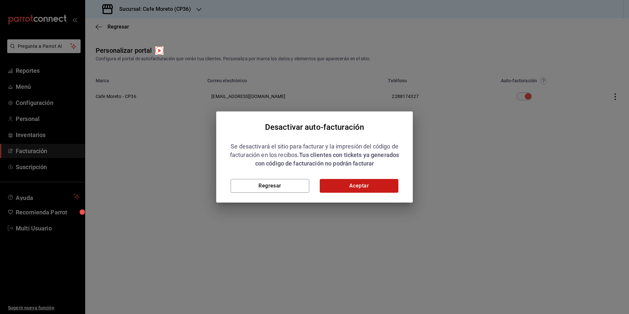
click at [365, 186] on button "Aceptar" at bounding box center [359, 186] width 79 height 14
checkbox input "false"
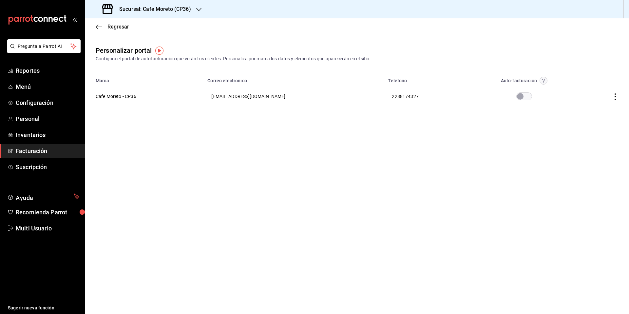
click at [179, 7] on h3 "Sucursal: Cafe Moreto (CP36)" at bounding box center [152, 9] width 77 height 8
click at [127, 43] on span "Cafe Moreto (CP3)" at bounding box center [109, 43] width 39 height 7
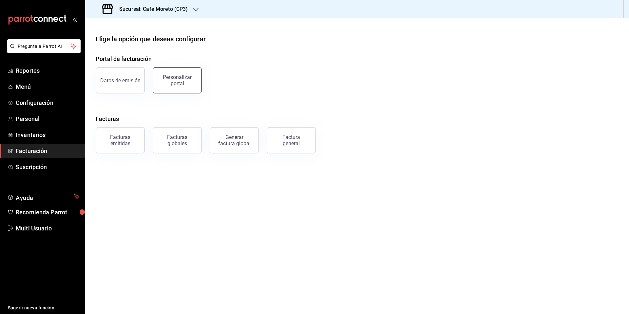
click at [183, 80] on div "Personalizar portal" at bounding box center [177, 80] width 41 height 12
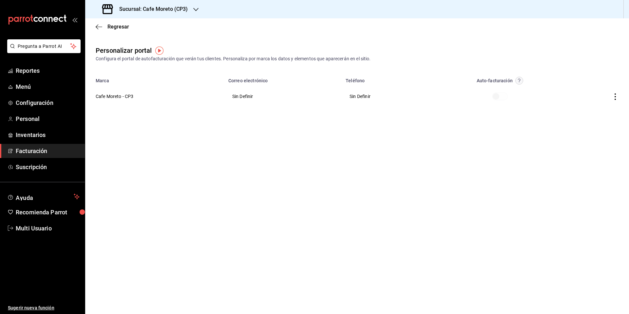
click at [614, 97] on icon "button" at bounding box center [615, 96] width 7 height 7
click at [577, 88] on span "Editar" at bounding box center [572, 88] width 22 height 6
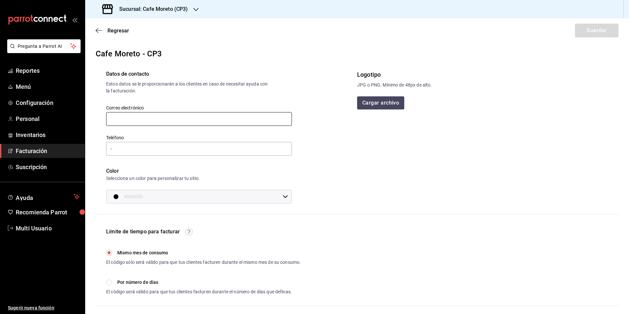
click at [154, 115] on input "text" at bounding box center [199, 119] width 186 height 14
type input "[EMAIL_ADDRESS][DOMAIN_NAME]"
click at [141, 149] on input "-" at bounding box center [199, 149] width 186 height 14
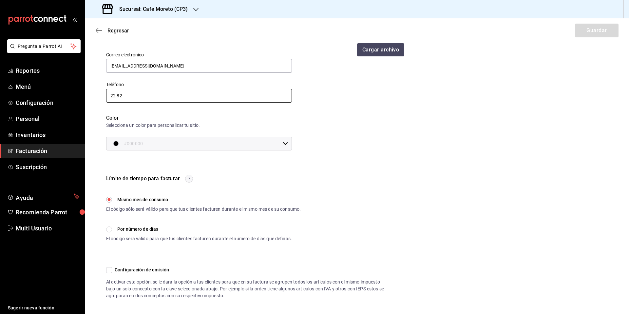
scroll to position [57, 0]
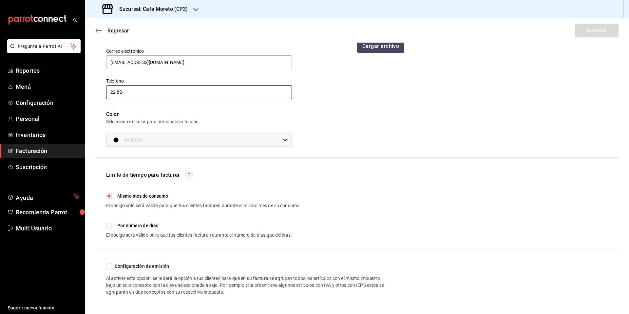
click at [135, 92] on input "22 82-" at bounding box center [199, 92] width 186 height 14
type input "[PHONE_NUMBER]"
click at [590, 33] on button "Guardar" at bounding box center [597, 31] width 44 height 14
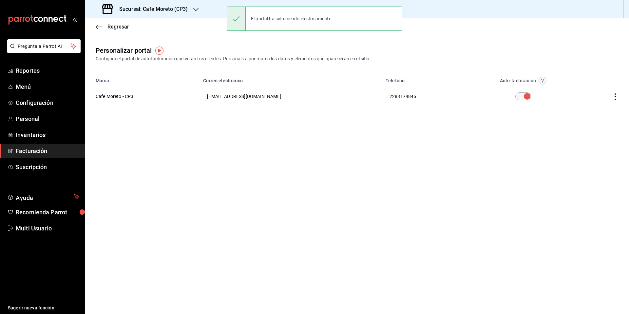
click at [515, 97] on input "checkbox" at bounding box center [527, 96] width 24 height 8
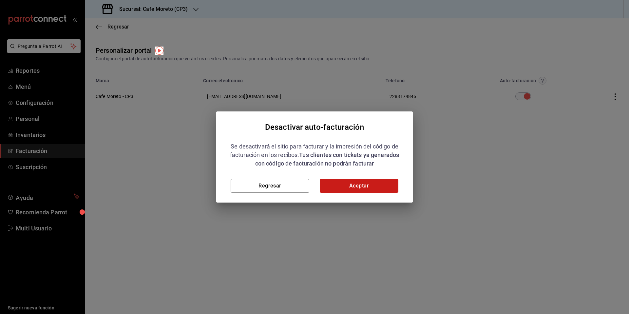
click at [378, 186] on button "Aceptar" at bounding box center [359, 186] width 79 height 14
checkbox input "false"
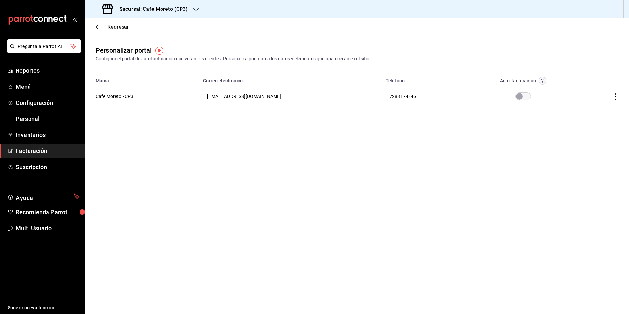
click at [185, 8] on h3 "Sucursal: Cafe Moreto (CP3)" at bounding box center [151, 9] width 74 height 8
click at [126, 29] on span "Cafe Moreto (CP36)" at bounding box center [110, 28] width 41 height 7
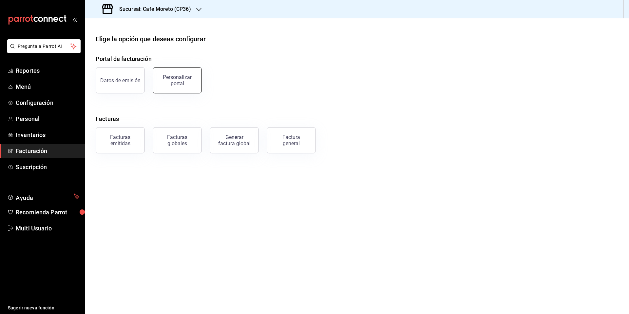
click at [178, 82] on div "Personalizar portal" at bounding box center [177, 80] width 41 height 12
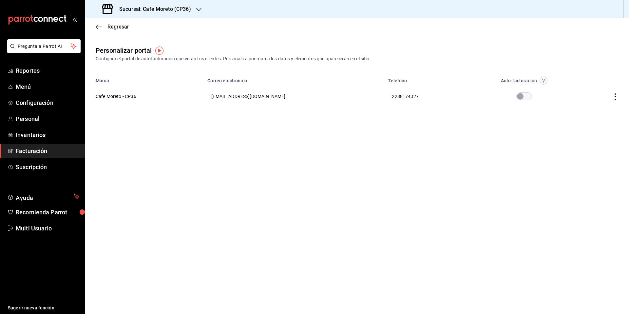
click at [177, 5] on h3 "Sucursal: Cafe Moreto (CP36)" at bounding box center [152, 9] width 77 height 8
click at [128, 44] on span "Cafe Moreto (CP3)" at bounding box center [109, 43] width 39 height 7
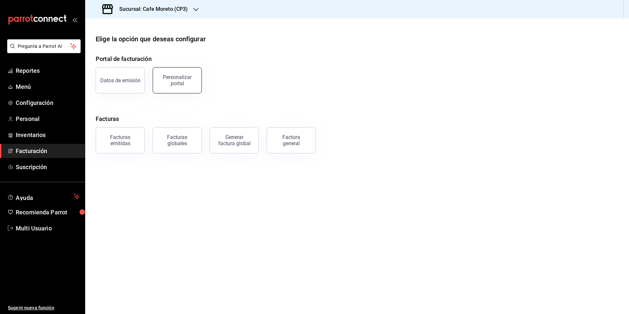
click at [171, 81] on div "Personalizar portal" at bounding box center [177, 80] width 41 height 12
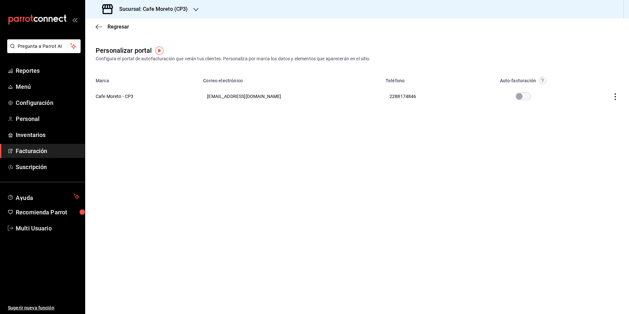
click at [178, 8] on h3 "Sucursal: Cafe Moreto (CP3)" at bounding box center [151, 9] width 74 height 8
click at [134, 58] on span "Cafe [PERSON_NAME] ([GEOGRAPHIC_DATA])" at bounding box center [138, 57] width 96 height 7
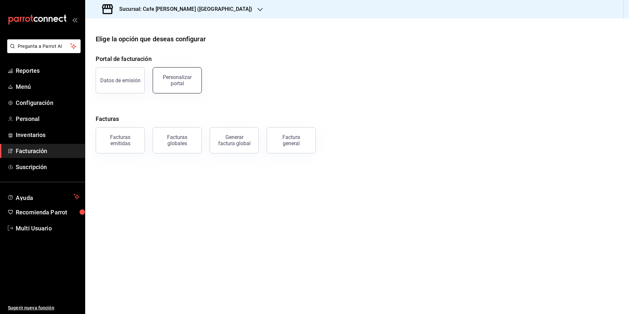
click at [176, 83] on div "Personalizar portal" at bounding box center [177, 80] width 41 height 12
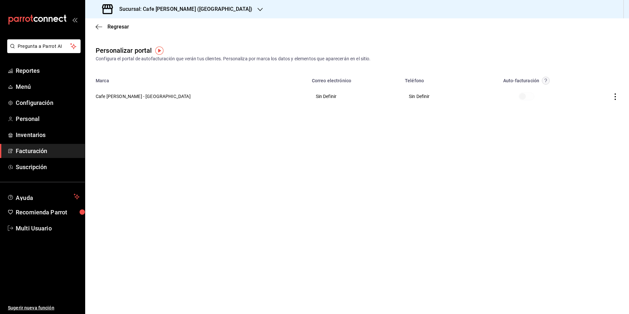
click at [616, 97] on icon "button" at bounding box center [615, 96] width 7 height 7
click at [571, 87] on span "Editar" at bounding box center [572, 88] width 22 height 6
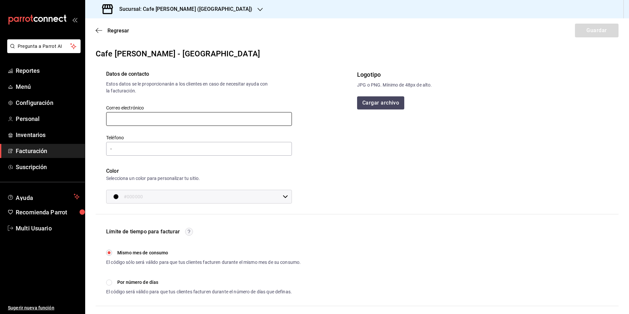
click at [137, 120] on input "text" at bounding box center [199, 119] width 186 height 14
type input "[EMAIL_ADDRESS][DOMAIN_NAME]"
click at [137, 151] on input "-" at bounding box center [199, 149] width 186 height 14
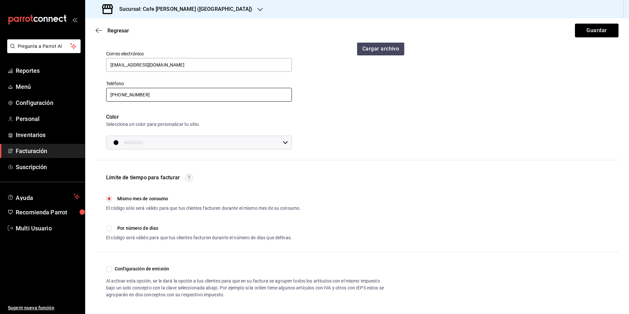
scroll to position [55, 0]
type input "[PHONE_NUMBER]"
click at [587, 28] on button "Guardar" at bounding box center [597, 31] width 44 height 14
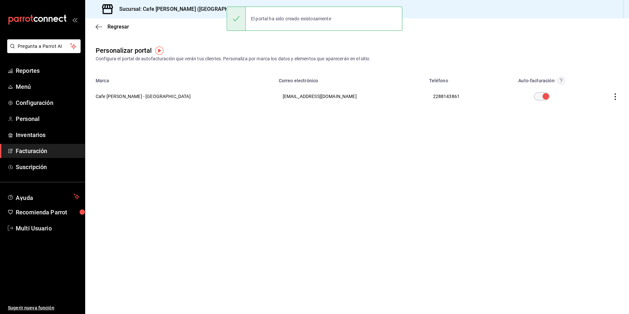
click at [534, 97] on input "checkbox" at bounding box center [546, 96] width 24 height 8
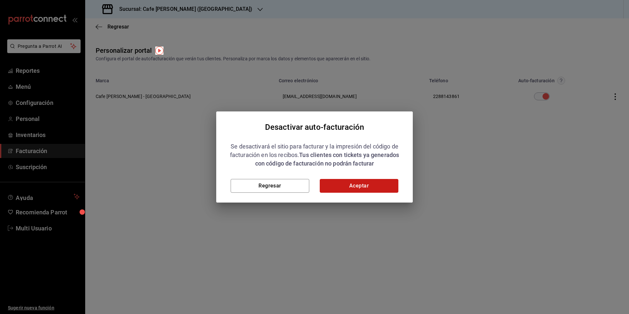
click at [359, 186] on button "Aceptar" at bounding box center [359, 186] width 79 height 14
checkbox input "false"
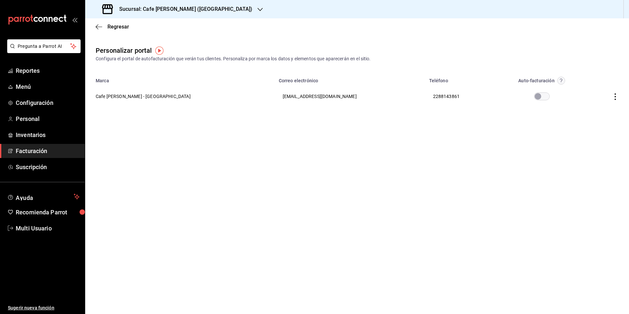
click at [615, 98] on icon "button" at bounding box center [615, 96] width 7 height 7
click at [356, 163] on div at bounding box center [314, 157] width 629 height 314
click at [615, 96] on icon "button" at bounding box center [615, 96] width 1 height 7
click at [586, 106] on span "Visitar sitio" at bounding box center [577, 105] width 32 height 6
click at [38, 152] on span "Facturación" at bounding box center [48, 150] width 64 height 9
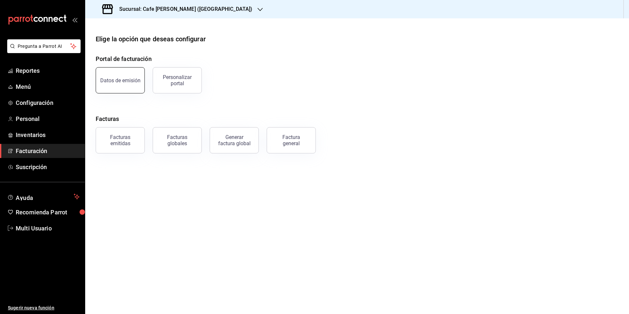
click at [124, 83] on div "Datos de emisión" at bounding box center [120, 80] width 40 height 6
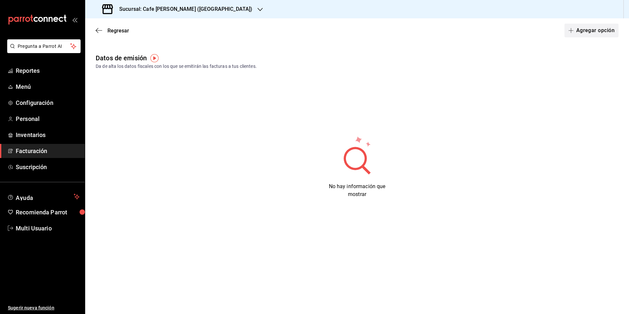
click at [596, 31] on button "Agregar opción" at bounding box center [592, 31] width 54 height 14
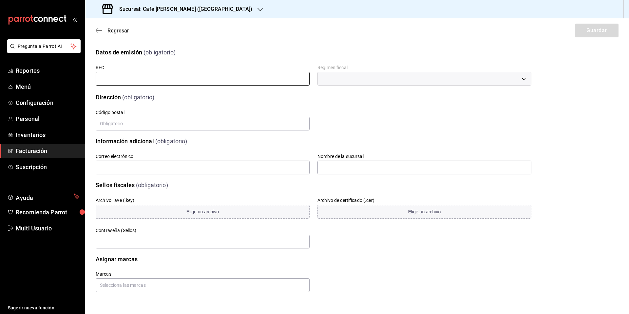
click at [109, 81] on input "text" at bounding box center [203, 79] width 214 height 14
type input "BAHG651203215"
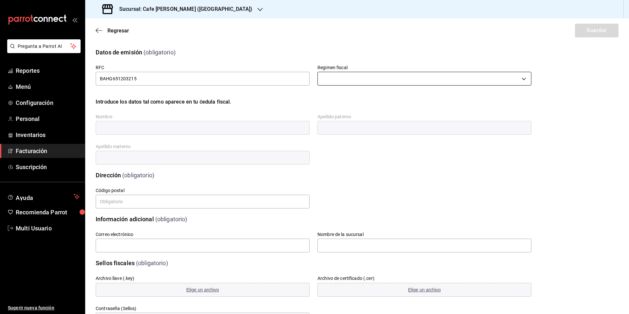
click at [347, 74] on body "Pregunta a Parrot AI Reportes Menú Configuración Personal Inventarios Facturaci…" at bounding box center [314, 157] width 629 height 314
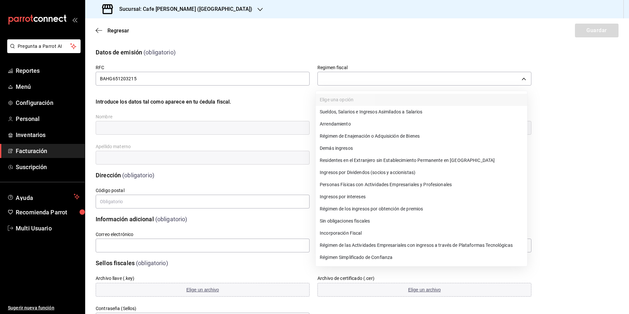
click at [377, 256] on li "Régimen Simplificado de Confianza" at bounding box center [421, 257] width 211 height 12
type input "626"
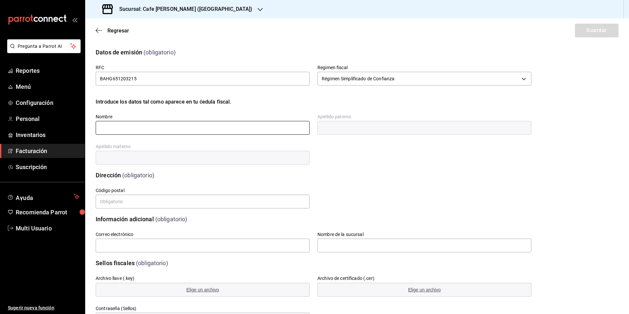
click at [144, 127] on input "text" at bounding box center [203, 128] width 214 height 14
type input "[PERSON_NAME]"
click at [329, 129] on input "text" at bounding box center [425, 128] width 214 height 14
type input "[PERSON_NAME]"
click at [138, 163] on input "text" at bounding box center [203, 158] width 214 height 14
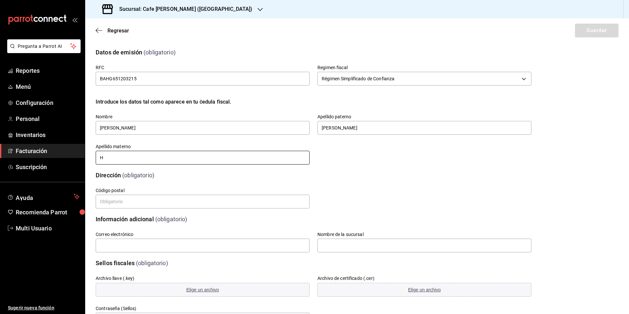
type input "[PERSON_NAME]"
click at [132, 204] on input "text" at bounding box center [203, 202] width 214 height 14
type input "91000"
click at [145, 246] on input "text" at bounding box center [203, 246] width 214 height 14
type input "[EMAIL_ADDRESS][DOMAIN_NAME]"
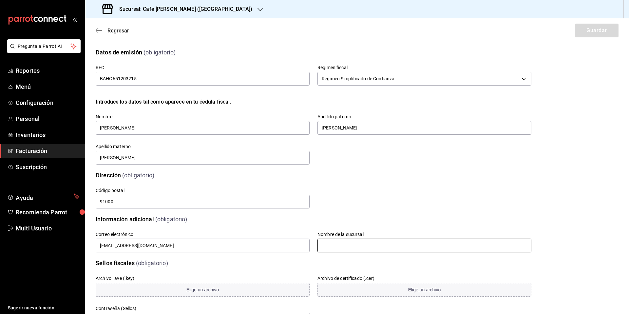
click at [322, 248] on input "text" at bounding box center [425, 246] width 214 height 14
type input "Cafe [PERSON_NAME] Plaza Crystal"
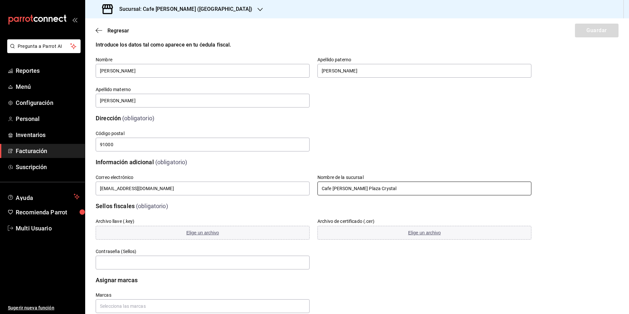
scroll to position [72, 0]
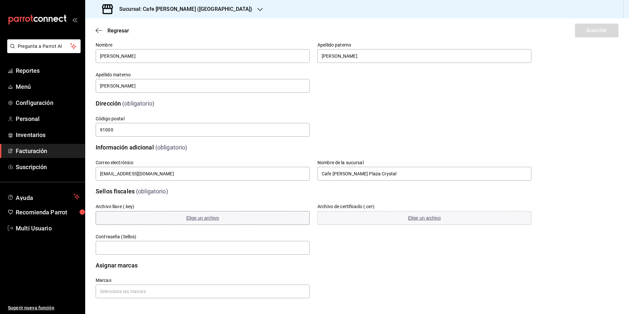
click at [201, 219] on span "Elige un archivo" at bounding box center [202, 217] width 33 height 5
click at [416, 219] on span "Elige un archivo" at bounding box center [424, 217] width 33 height 5
click at [110, 248] on input "text" at bounding box center [203, 248] width 214 height 14
type input "651203gab"
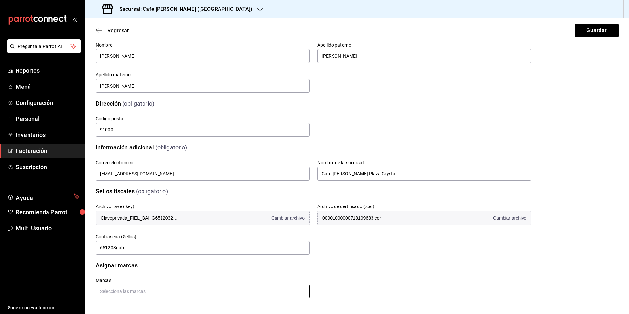
click at [121, 293] on input "text" at bounding box center [203, 291] width 214 height 14
click at [135, 276] on li "Cafe [PERSON_NAME] - [GEOGRAPHIC_DATA]" at bounding box center [202, 276] width 212 height 11
click at [594, 31] on button "Guardar" at bounding box center [597, 31] width 44 height 14
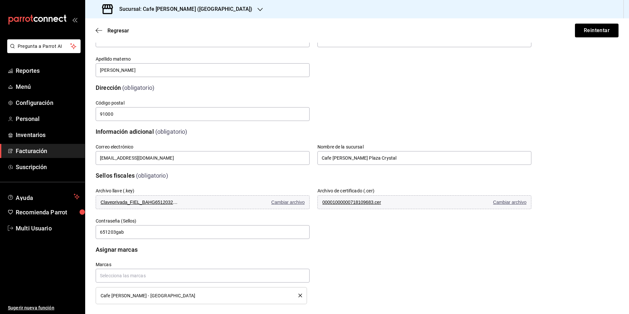
scroll to position [93, 0]
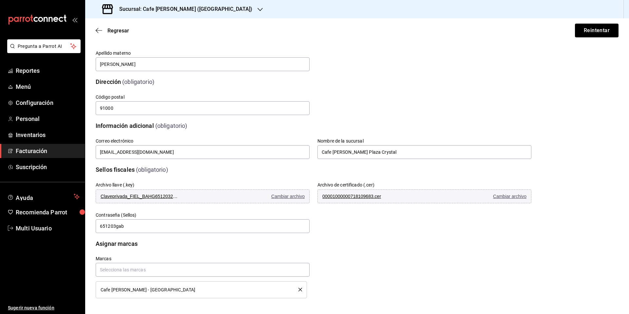
click at [299, 289] on icon "delete" at bounding box center [301, 290] width 4 height 4
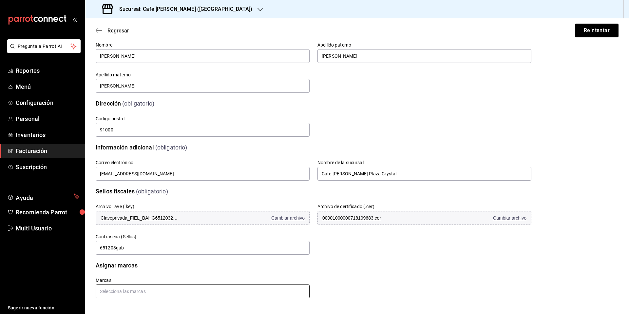
scroll to position [72, 0]
click at [114, 290] on input "text" at bounding box center [203, 291] width 214 height 14
click at [124, 277] on li "Cafe [PERSON_NAME] - [GEOGRAPHIC_DATA]" at bounding box center [202, 276] width 212 height 11
click at [585, 32] on button "Reintentar" at bounding box center [597, 31] width 44 height 14
drag, startPoint x: 626, startPoint y: 10, endPoint x: 500, endPoint y: 58, distance: 135.2
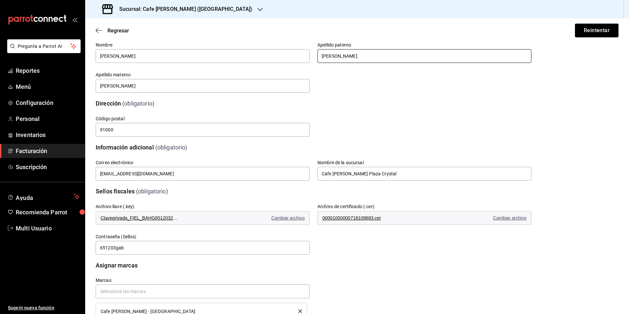
click at [626, 11] on div "Sucursal: Cafe [PERSON_NAME] ([GEOGRAPHIC_DATA])" at bounding box center [357, 9] width 544 height 18
click at [31, 135] on span "Inventarios" at bounding box center [48, 134] width 64 height 9
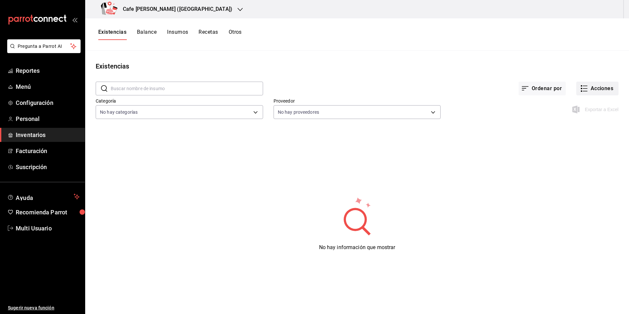
click at [586, 88] on icon "button" at bounding box center [585, 88] width 5 height 0
